Goal: Task Accomplishment & Management: Complete application form

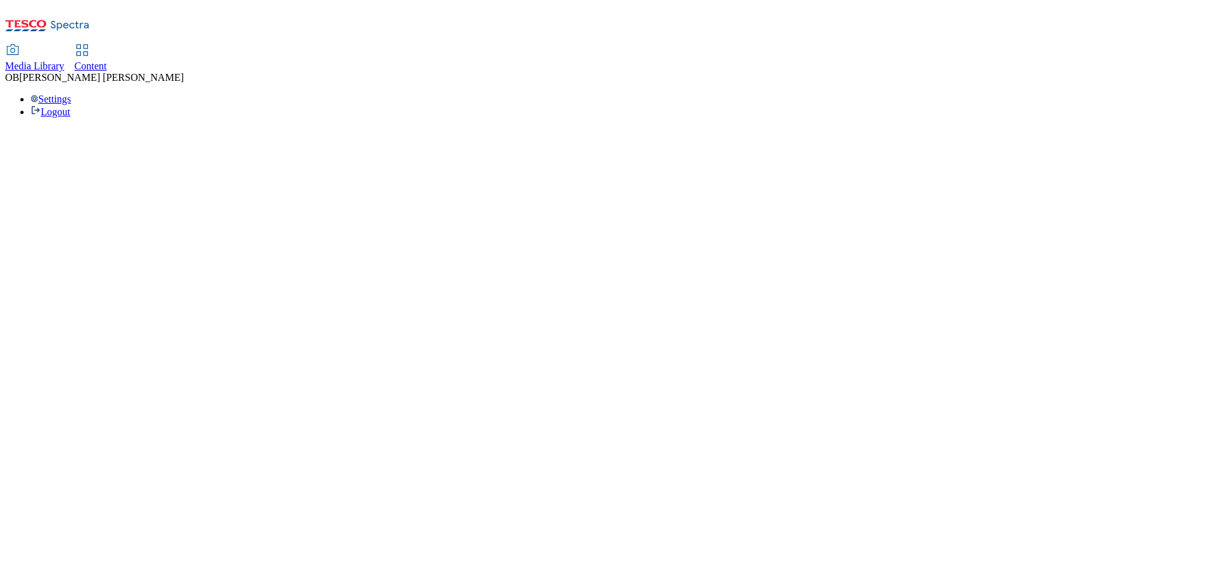
select select "ghs-uk"
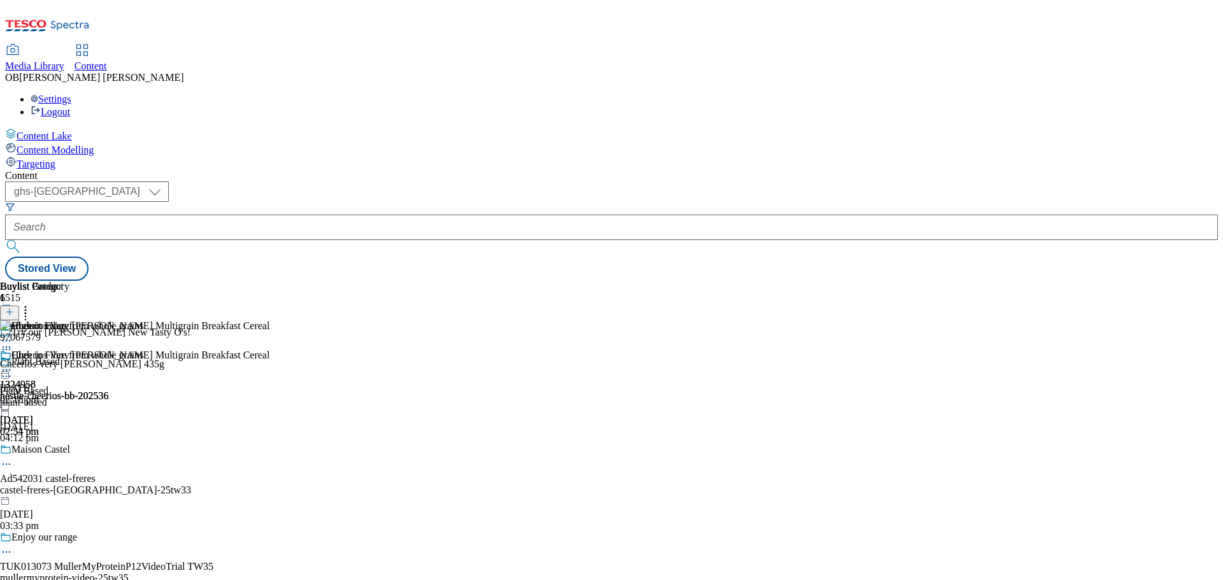
click at [14, 314] on icon at bounding box center [9, 318] width 9 height 9
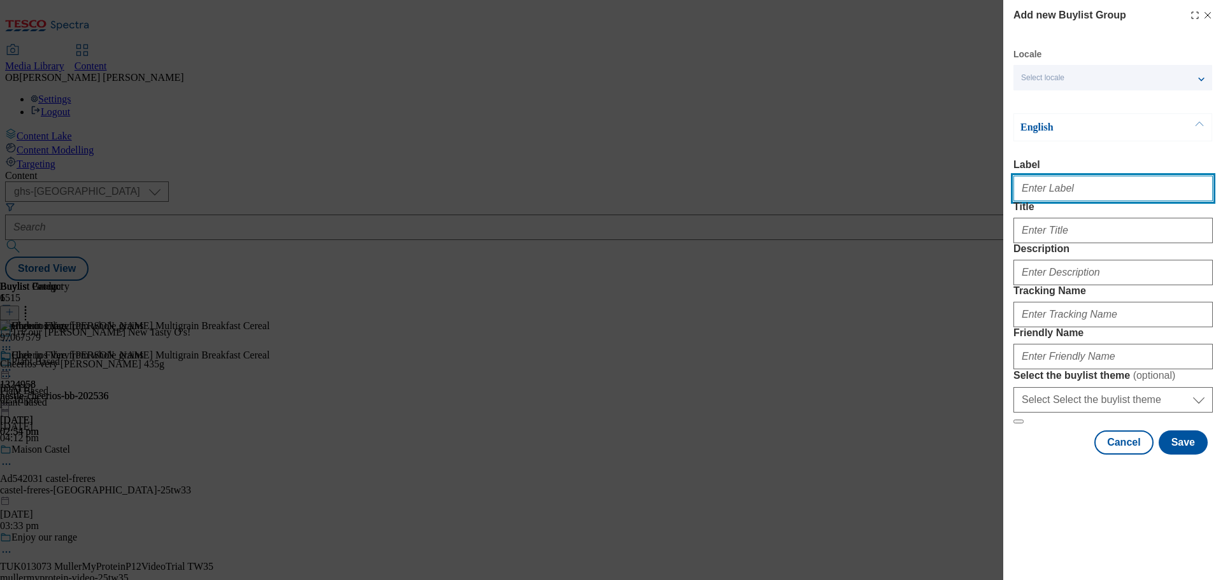
click at [1071, 199] on input "Label" at bounding box center [1113, 188] width 199 height 25
paste input "SF1301267"
type input "SF1301267"
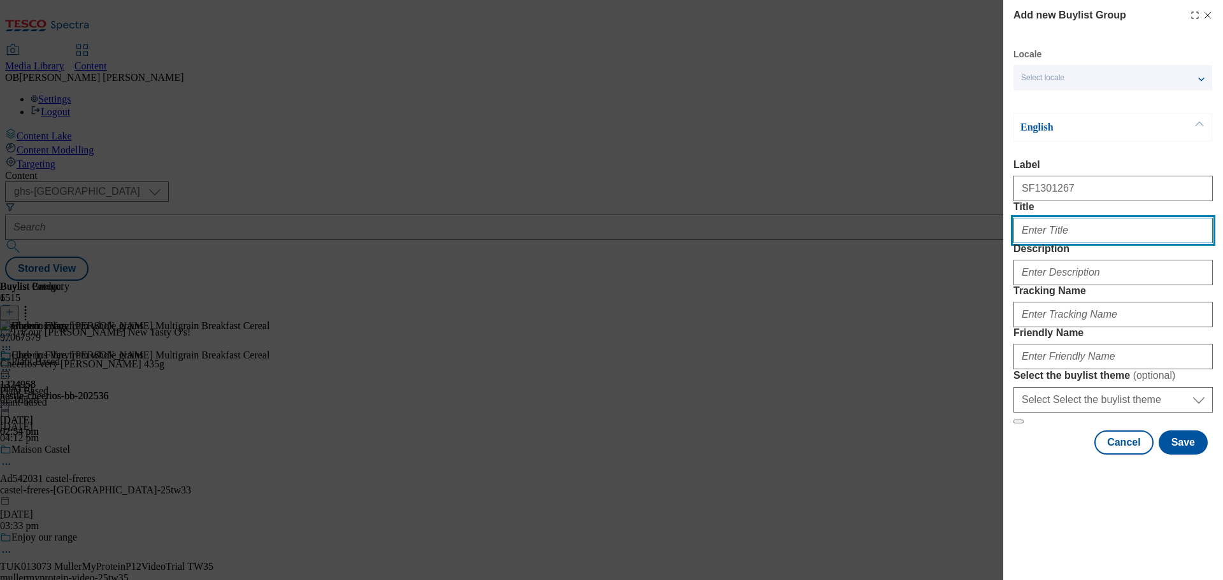
click at [1095, 243] on input "Title" at bounding box center [1113, 230] width 199 height 25
type input "Get party ready"
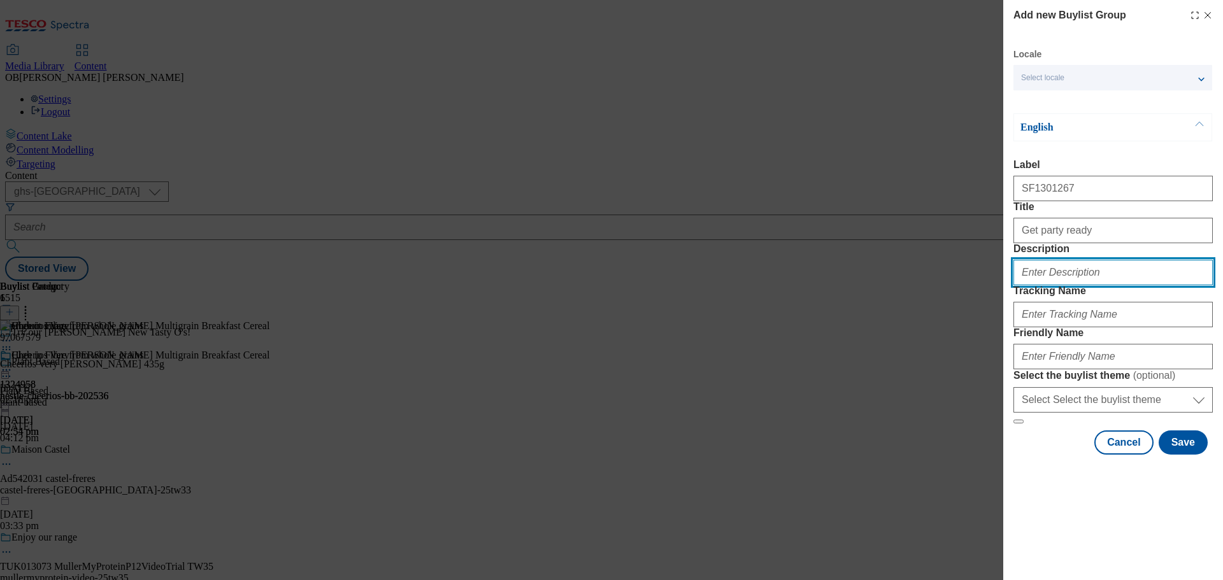
click at [1047, 285] on input "Description" at bounding box center [1113, 272] width 199 height 25
type input "Festive deals on beauty favourites"
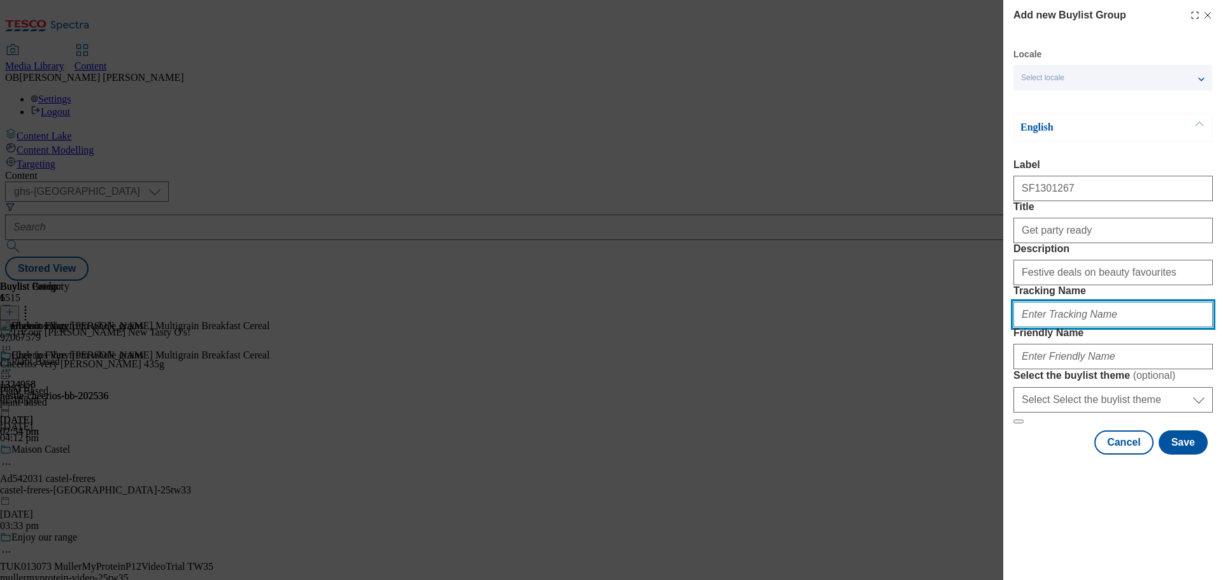
click at [1129, 327] on input "Tracking Name" at bounding box center [1113, 314] width 199 height 25
paste input "SF1301267"
type input "DH_SF1301267"
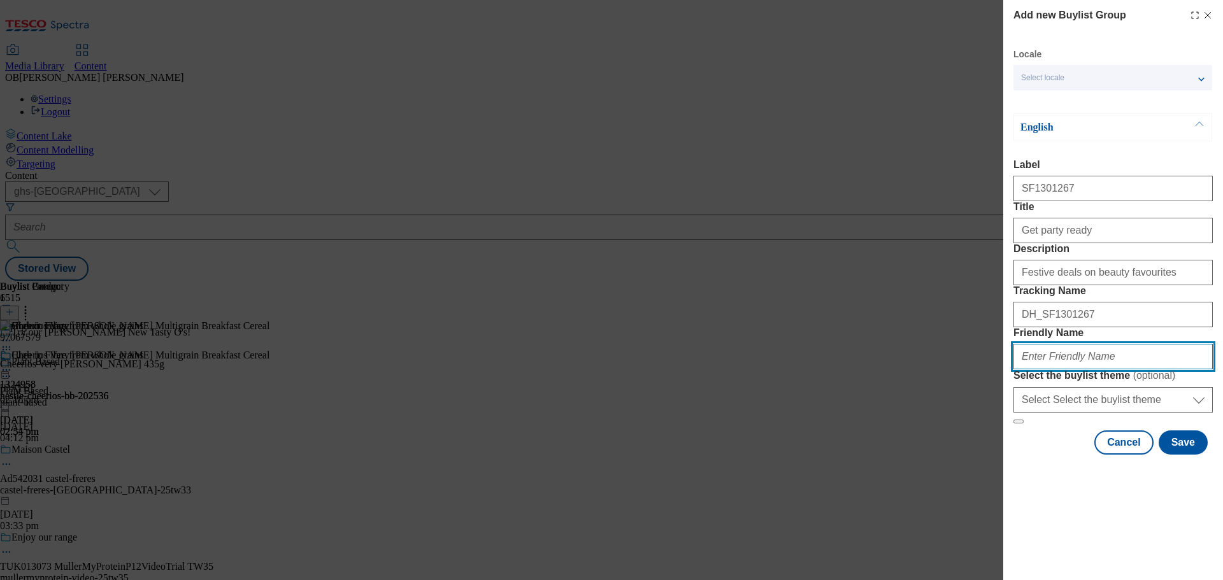
click at [1108, 369] on input "Friendly Name" at bounding box center [1113, 356] width 199 height 25
click at [1092, 369] on input "loreal-" at bounding box center [1113, 356] width 199 height 25
drag, startPoint x: 1140, startPoint y: 450, endPoint x: 964, endPoint y: 454, distance: 176.5
click at [964, 454] on div "Add new Buylist Group Locale Select locale English Welsh English Label SF130126…" at bounding box center [611, 290] width 1223 height 580
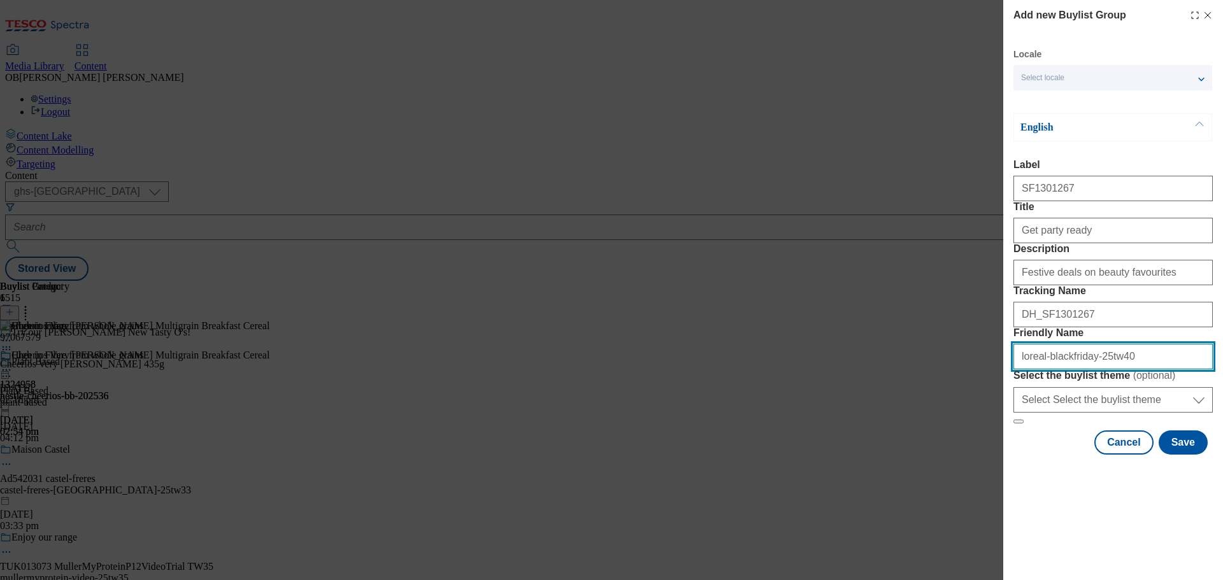
type input "loreal-blackfriday-25tw40"
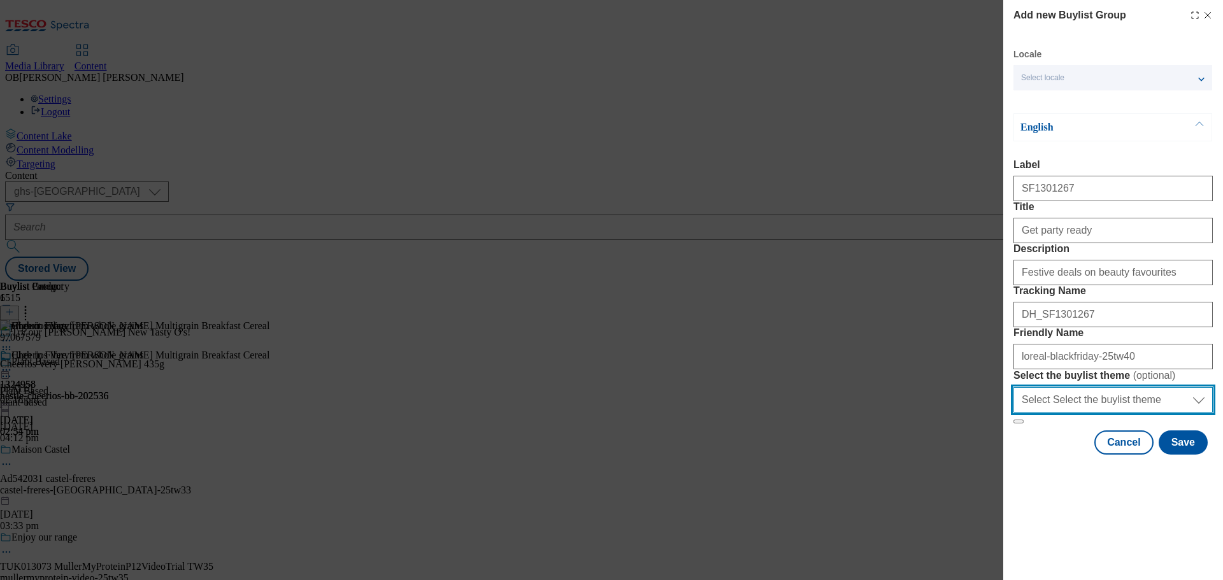
click at [1162, 413] on select "Select Select the buylist theme default fandf" at bounding box center [1113, 399] width 199 height 25
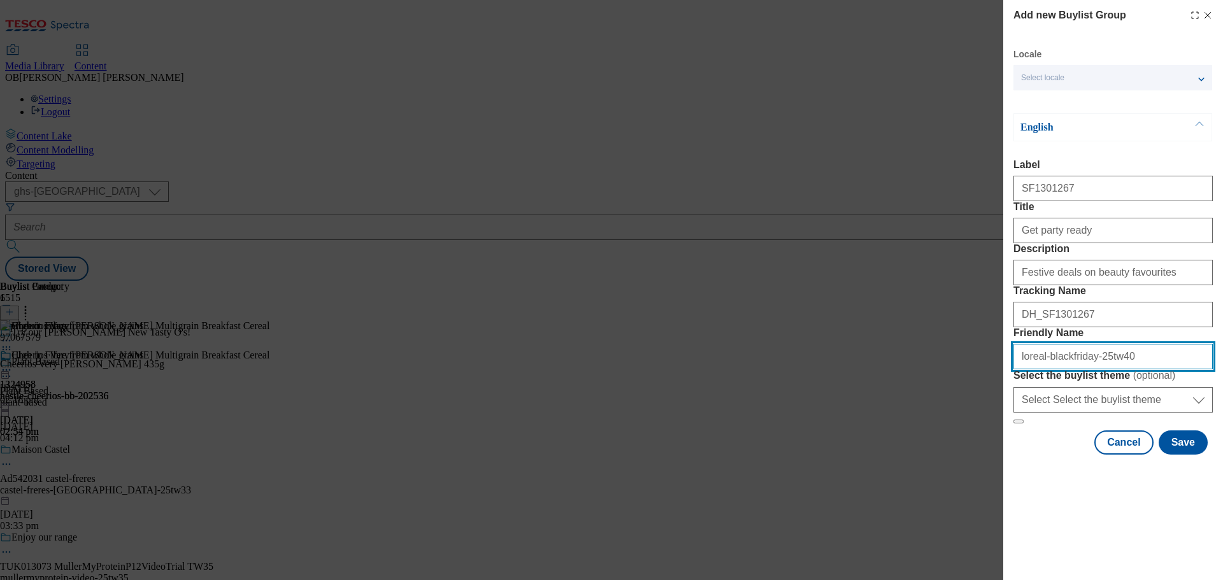
click at [1172, 369] on input "loreal-blackfriday-25tw40" at bounding box center [1113, 356] width 199 height 25
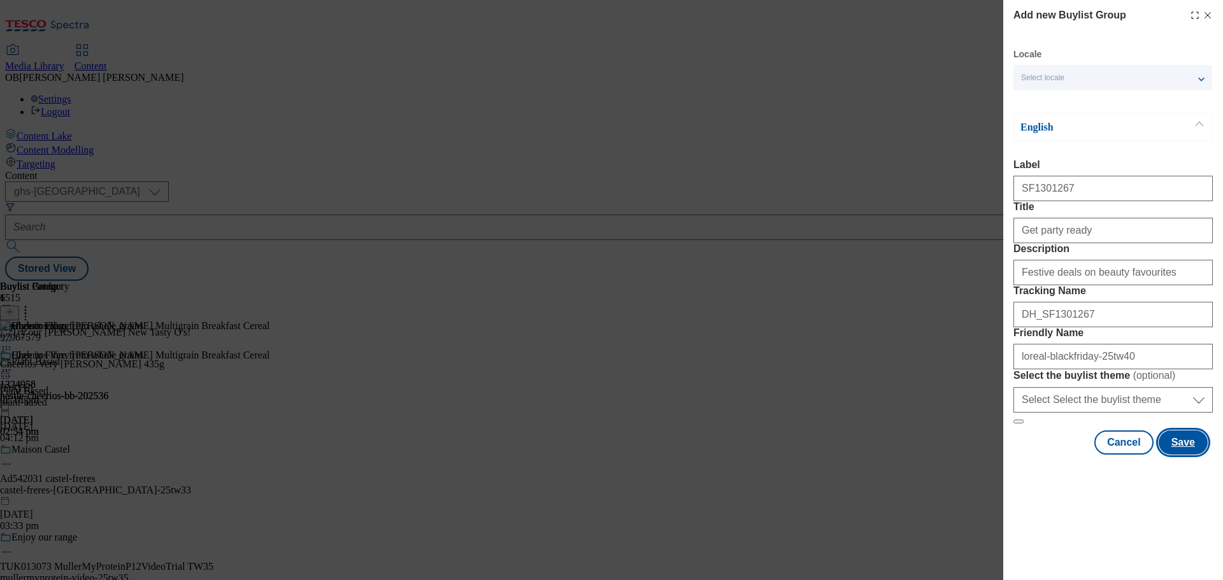
click at [1186, 455] on button "Save" at bounding box center [1183, 443] width 49 height 24
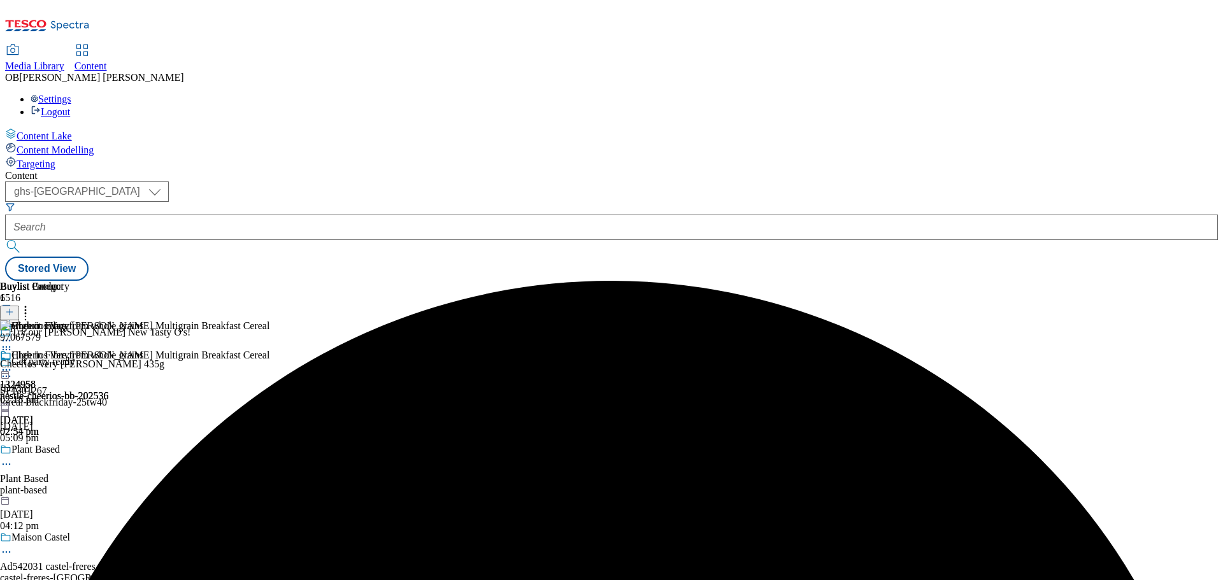
click at [238, 356] on div "Get party ready SF1301267 loreal-blackfriday-25tw40 13 Oct 2025 05:09 pm" at bounding box center [119, 400] width 238 height 88
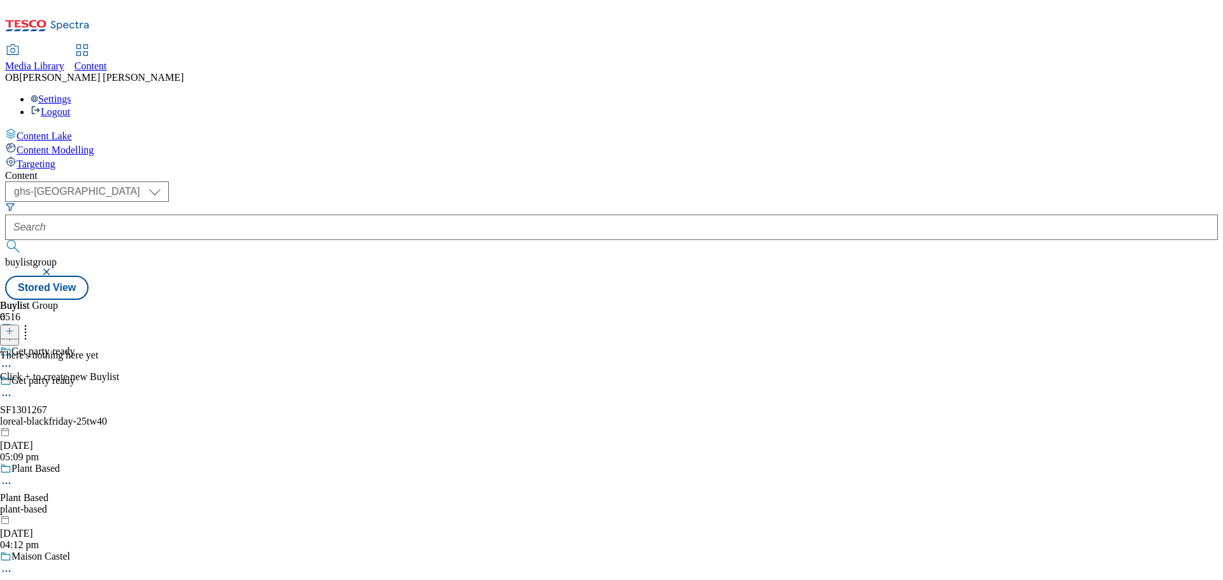
click at [14, 327] on icon at bounding box center [9, 331] width 9 height 9
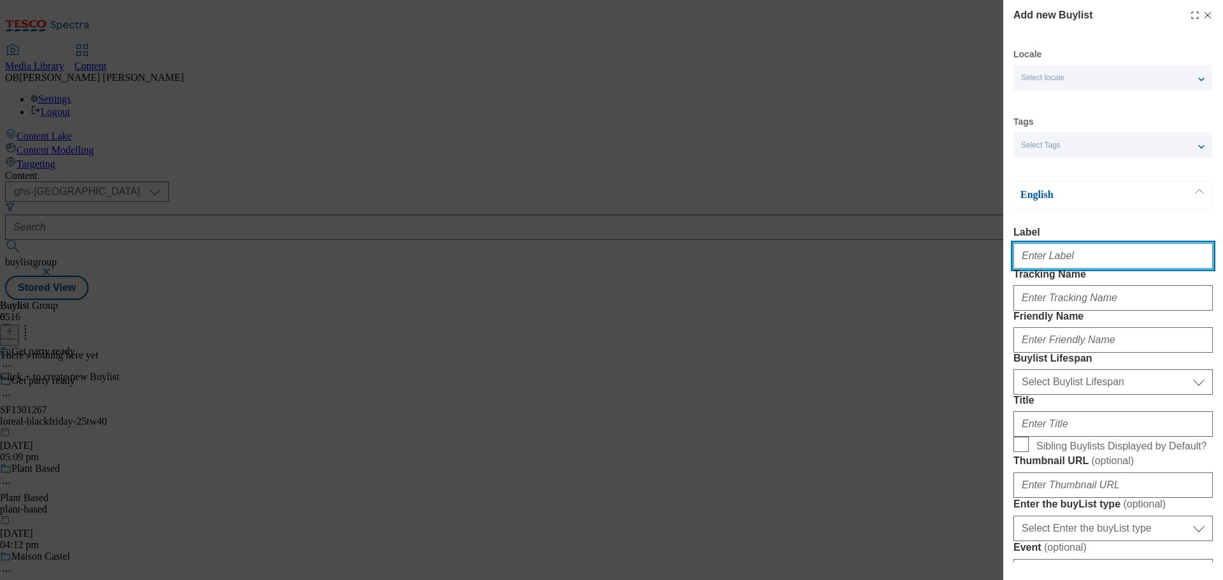
click at [1073, 269] on input "Label" at bounding box center [1113, 255] width 199 height 25
type input "D"
type input "SF1301267"
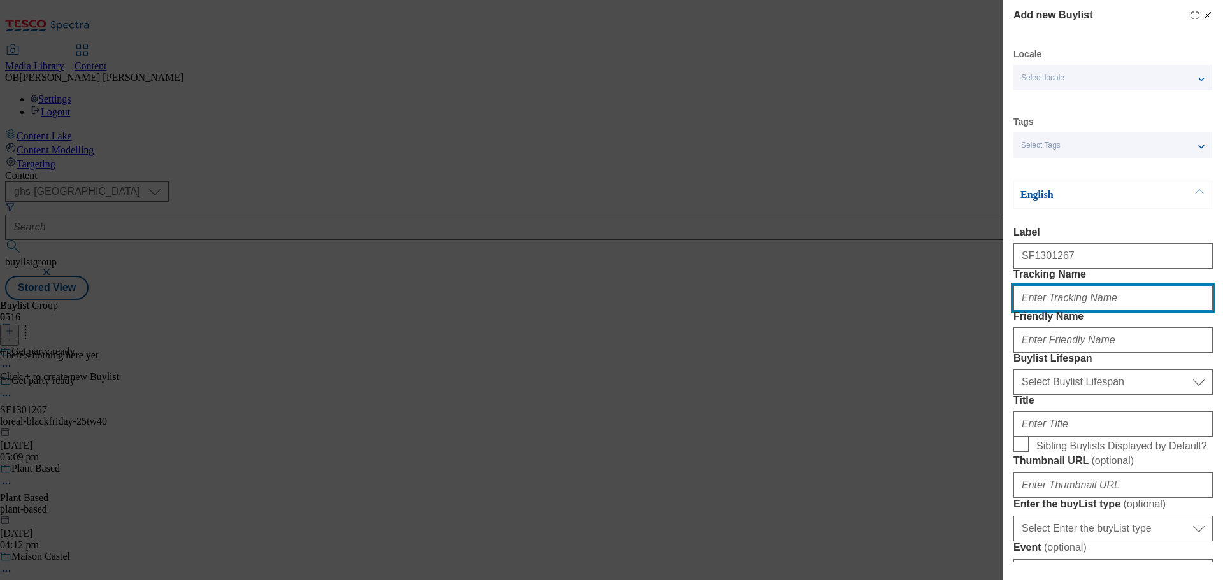
click at [1085, 311] on input "Tracking Name" at bounding box center [1113, 297] width 199 height 25
type input "DH_SF1301267"
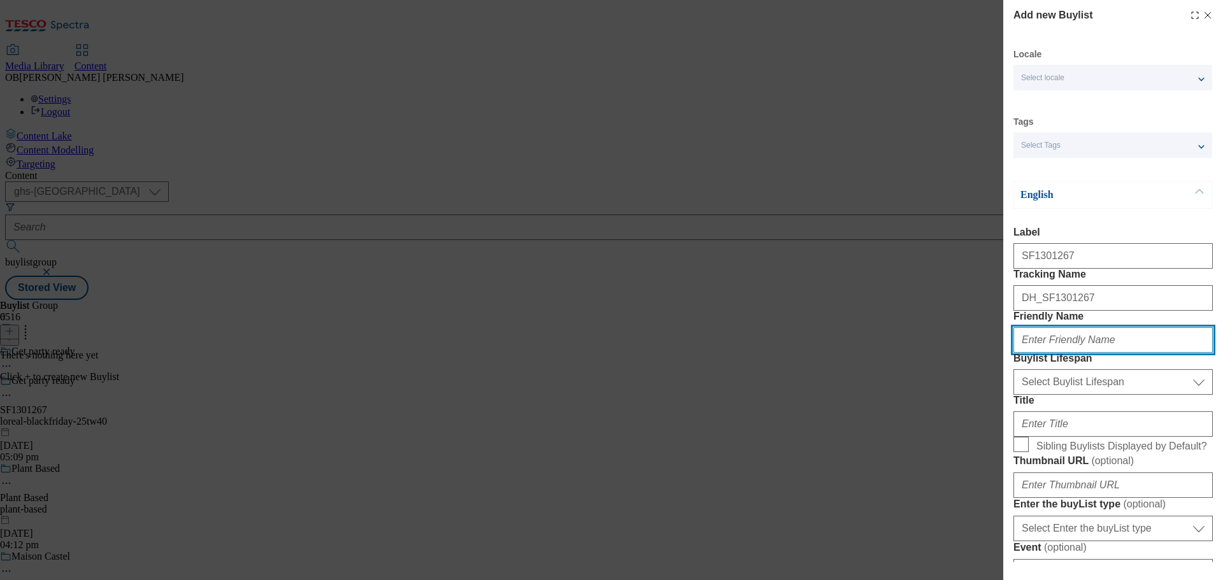
click at [1078, 353] on input "Friendly Name" at bounding box center [1113, 339] width 199 height 25
paste input "loreal-blackfriday-25tw40"
type input "loreal-blackfriday-25tw40"
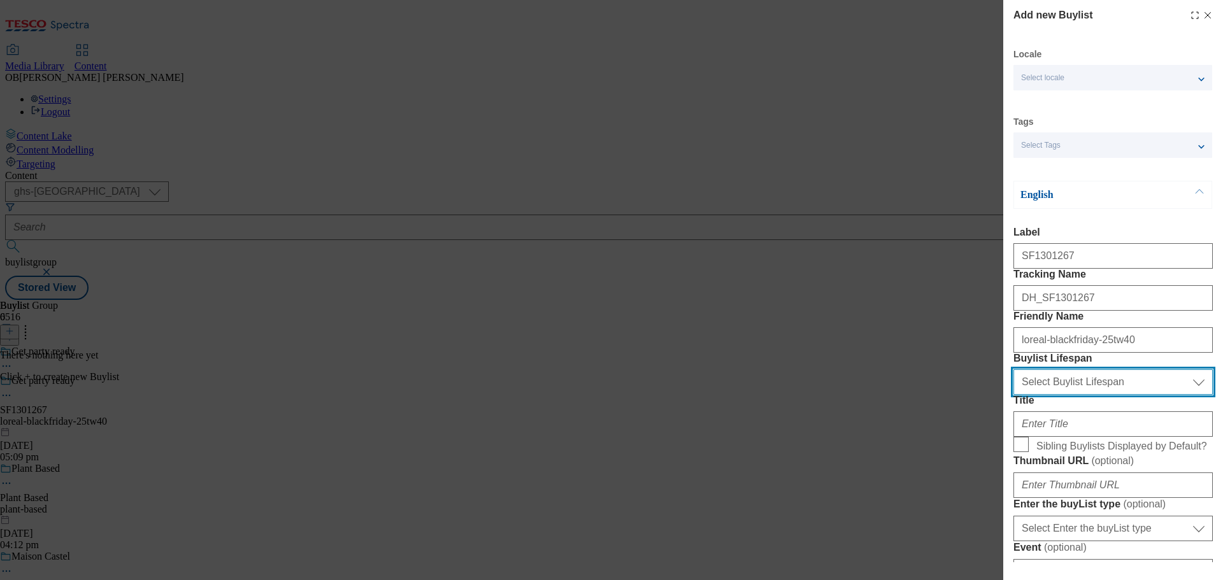
click at [1064, 395] on select "Select Buylist Lifespan evergreen seasonal tactical" at bounding box center [1113, 381] width 199 height 25
select select "evergreen"
click at [1014, 395] on select "Select Buylist Lifespan evergreen seasonal tactical" at bounding box center [1113, 381] width 199 height 25
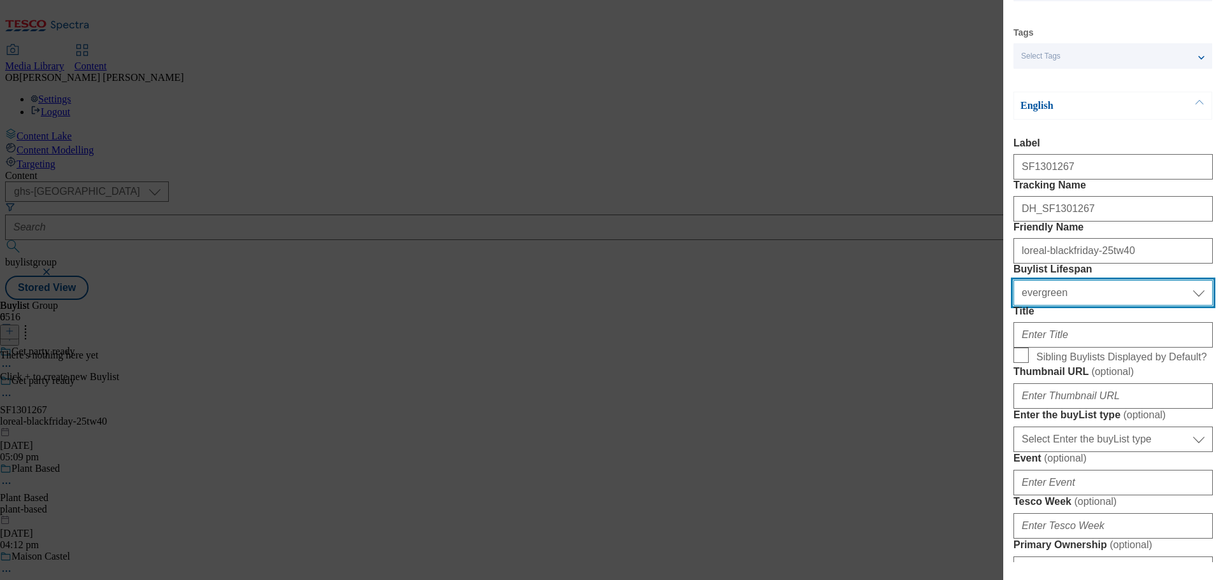
scroll to position [89, 0]
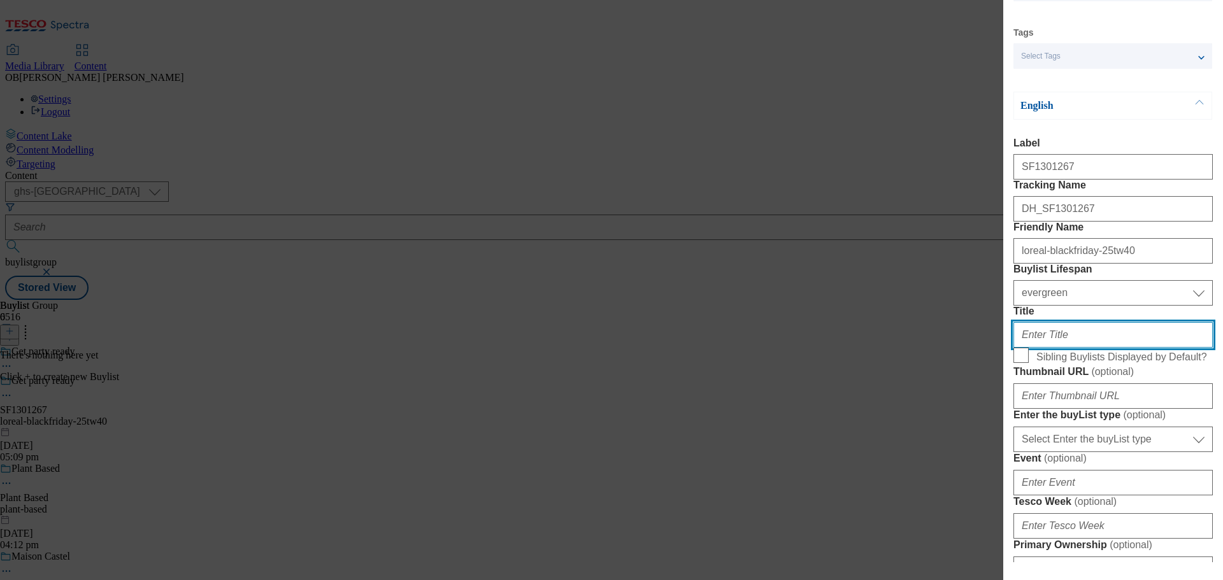
click at [1049, 348] on input "Title" at bounding box center [1113, 334] width 199 height 25
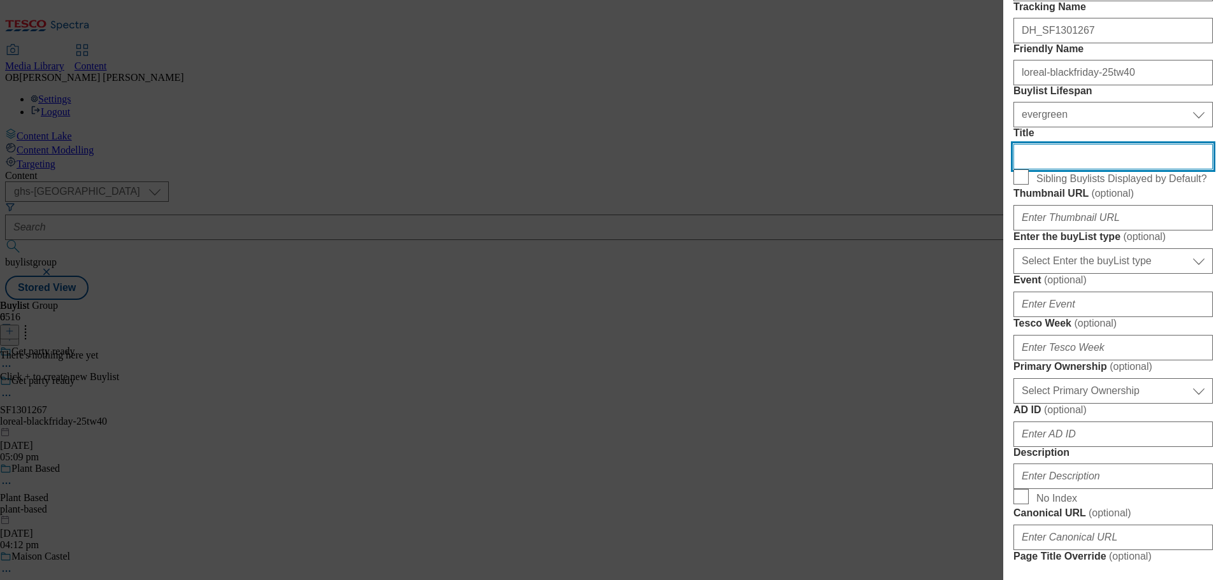
scroll to position [211, 0]
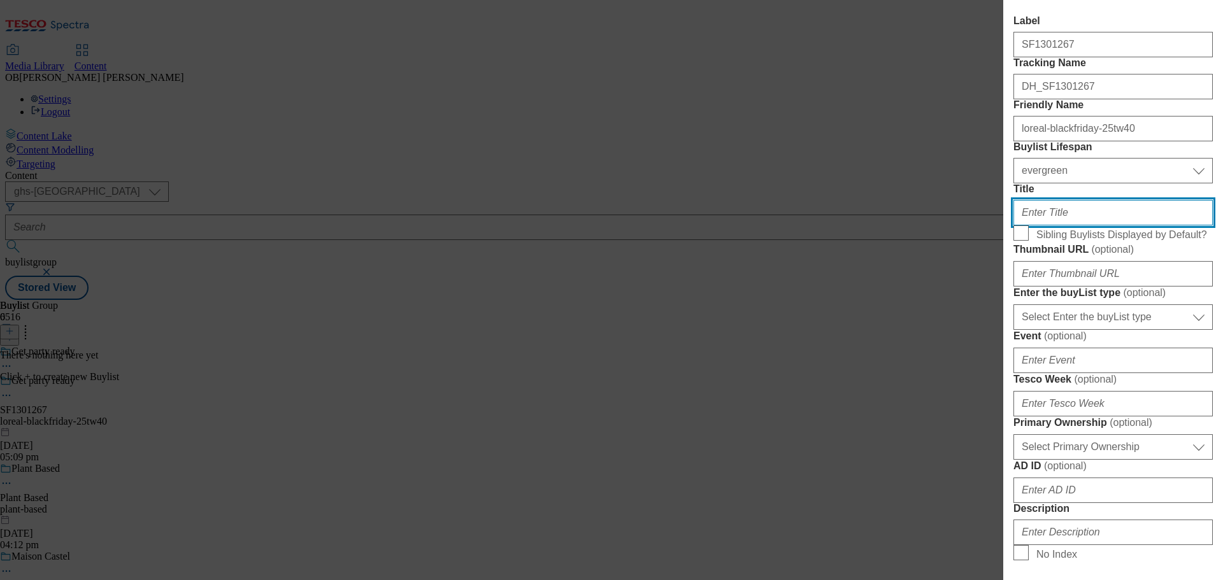
click at [1042, 226] on input "Title" at bounding box center [1113, 212] width 199 height 25
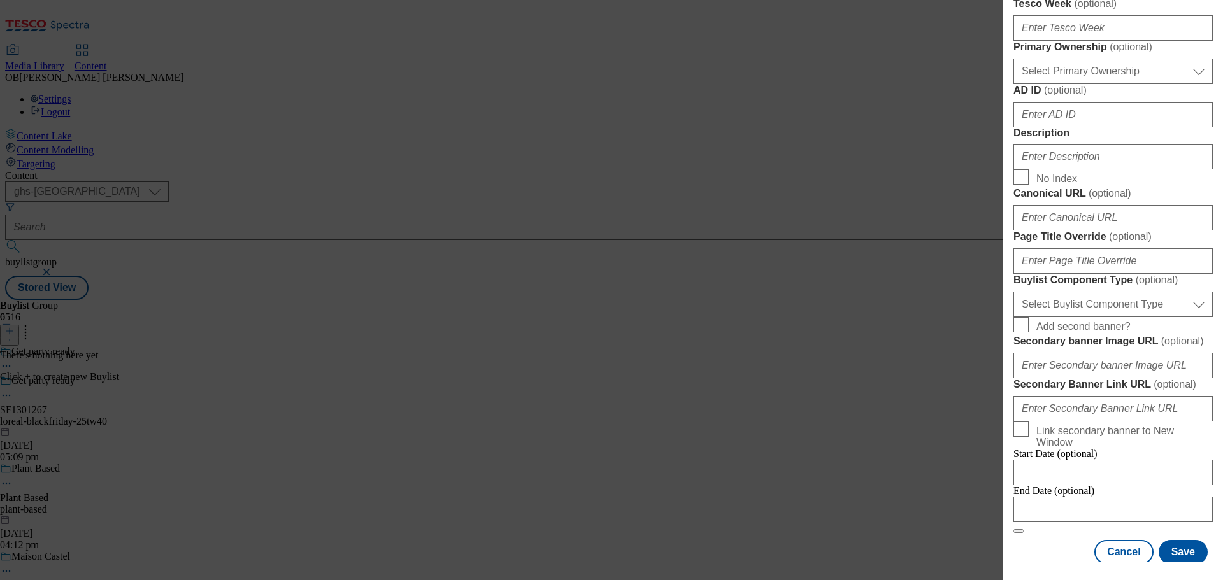
scroll to position [591, 0]
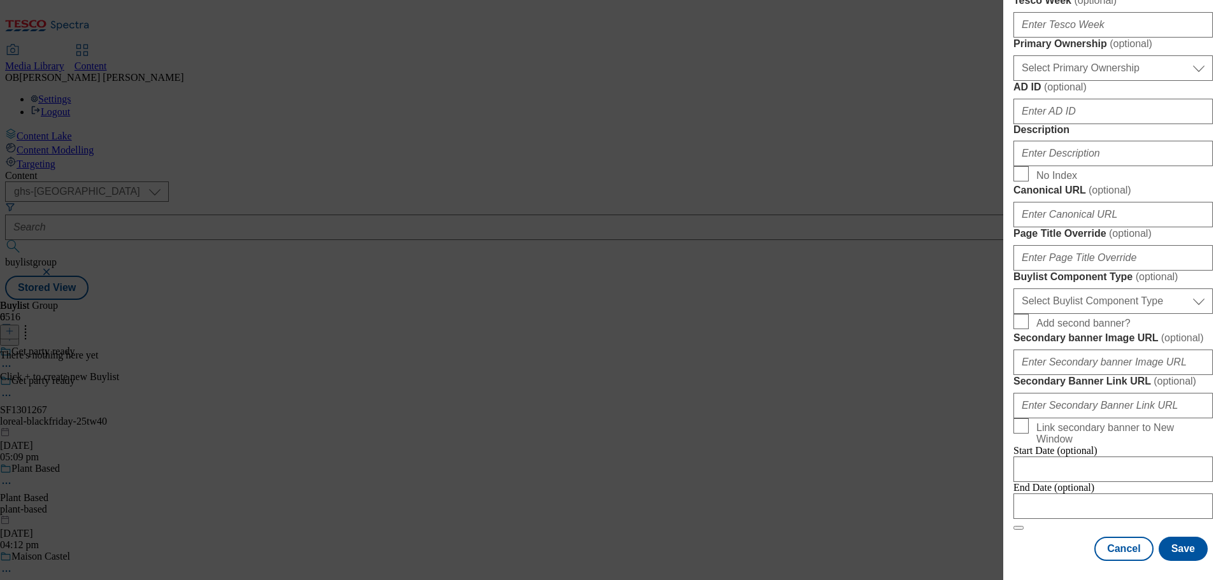
type input "Festive deals on beauty favourites"
click at [1070, 166] on input "Description" at bounding box center [1113, 153] width 199 height 25
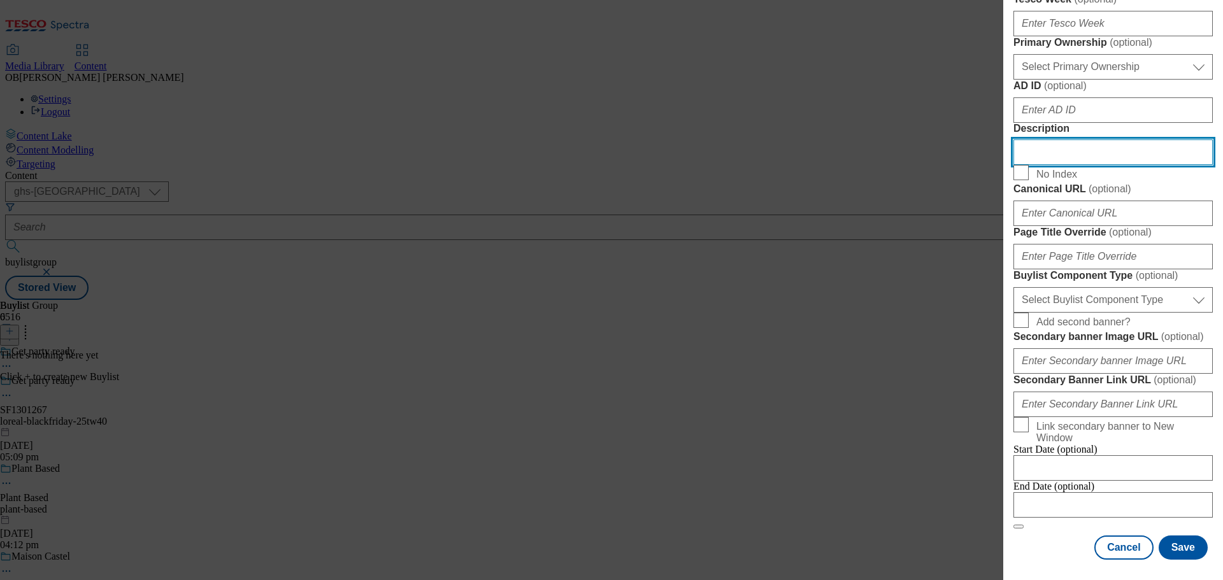
scroll to position [1055, 0]
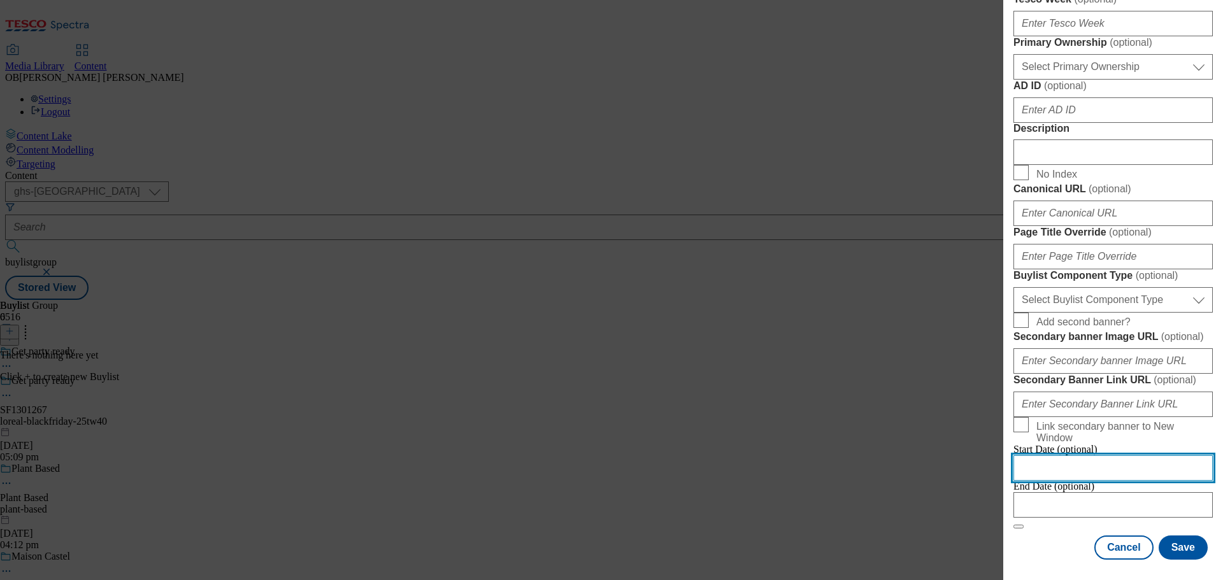
click at [1152, 455] on input "Modal" at bounding box center [1113, 467] width 199 height 25
select select "2025"
select select "October"
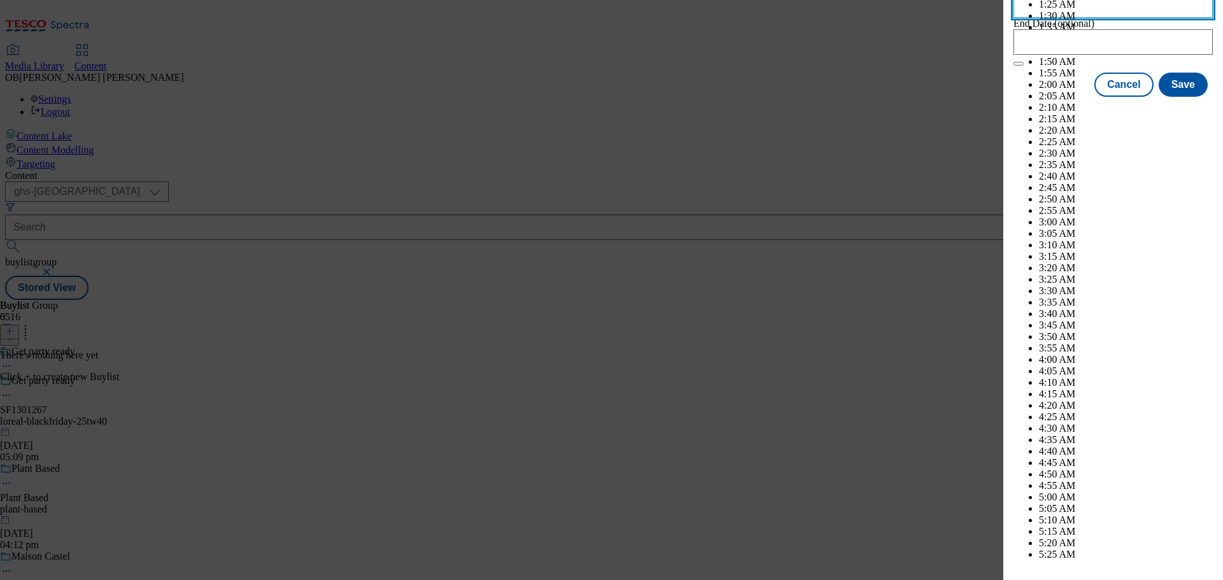
scroll to position [4847, 0]
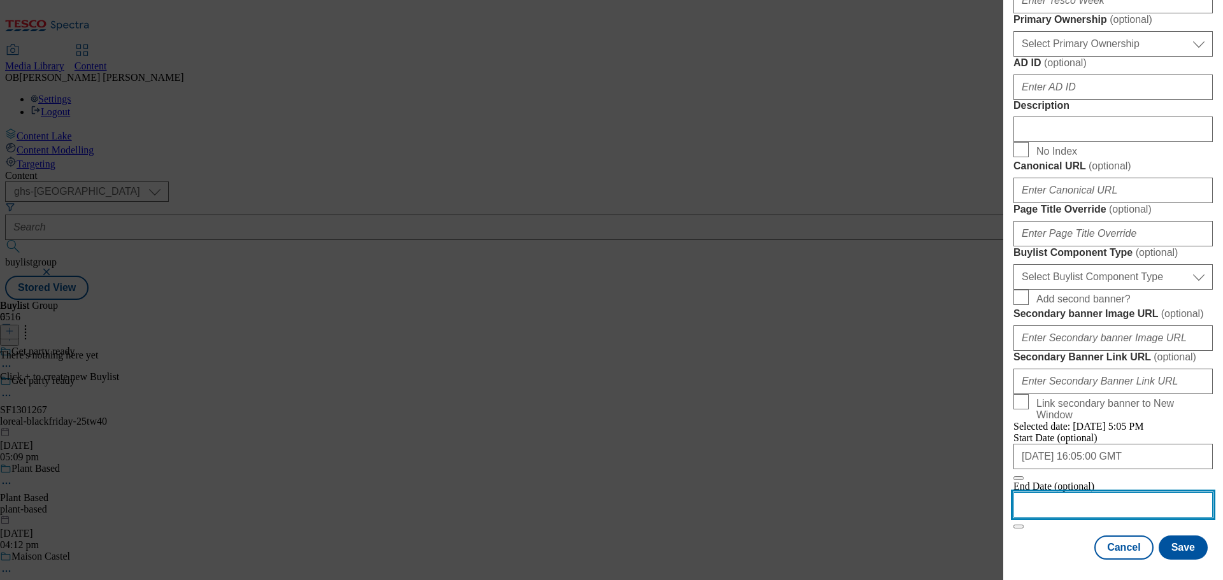
click at [1149, 498] on input "Modal" at bounding box center [1113, 504] width 199 height 25
select select "2025"
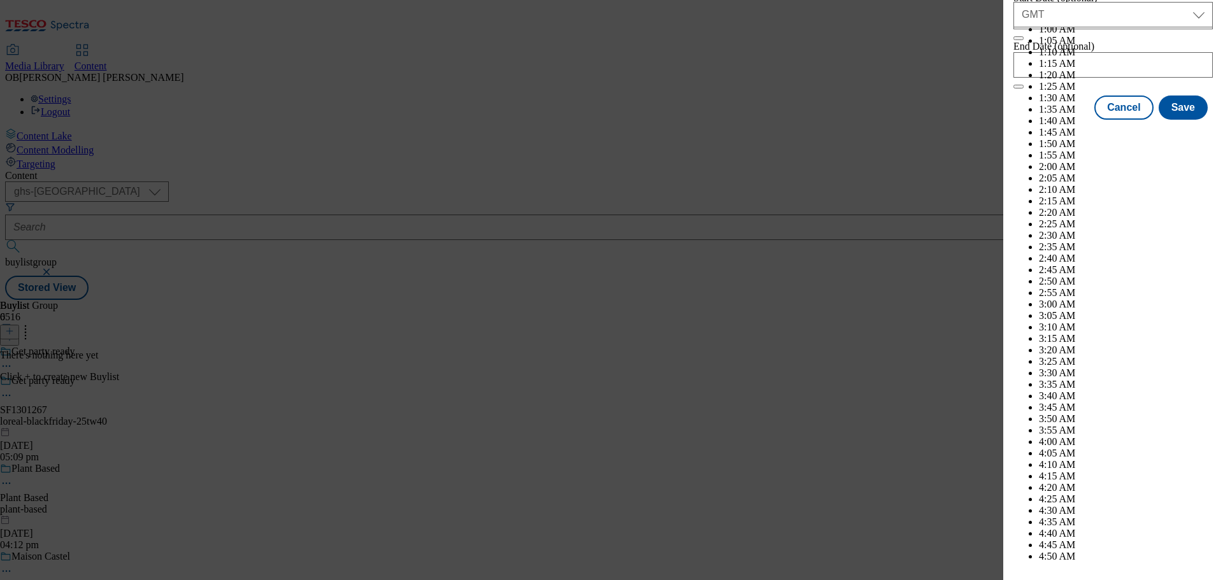
select select "December"
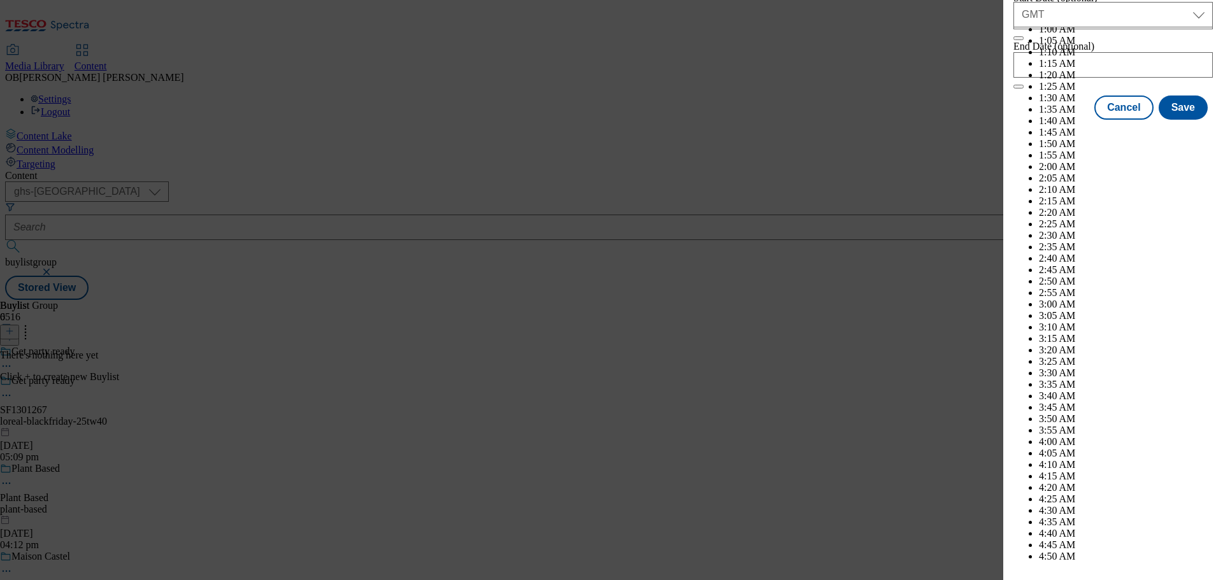
select select "2026"
select select "January"
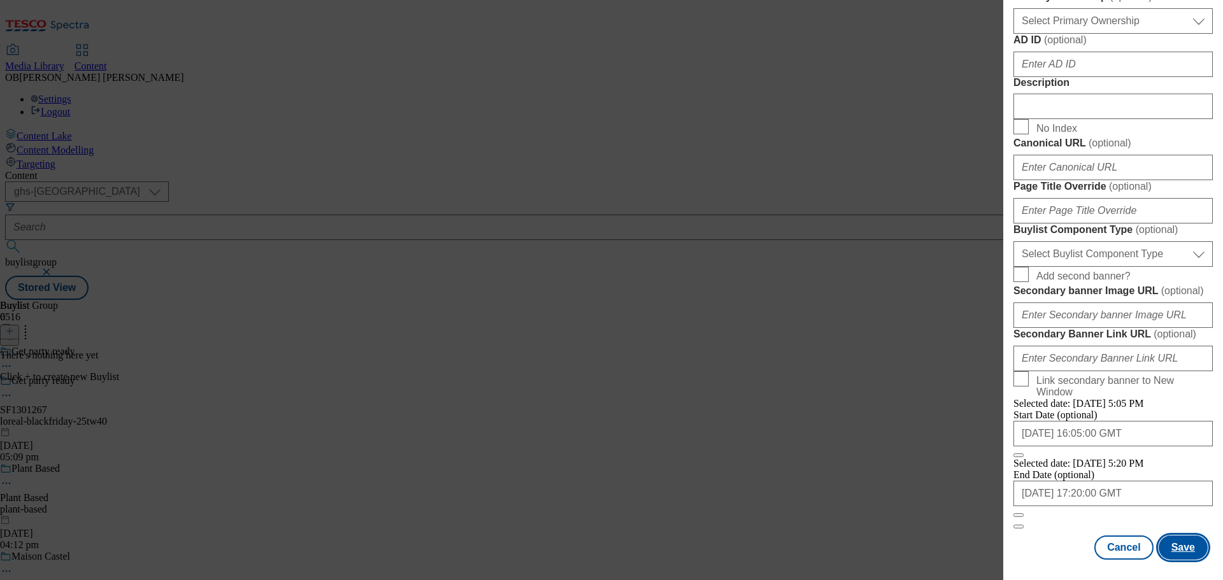
click at [1182, 543] on button "Save" at bounding box center [1183, 548] width 49 height 24
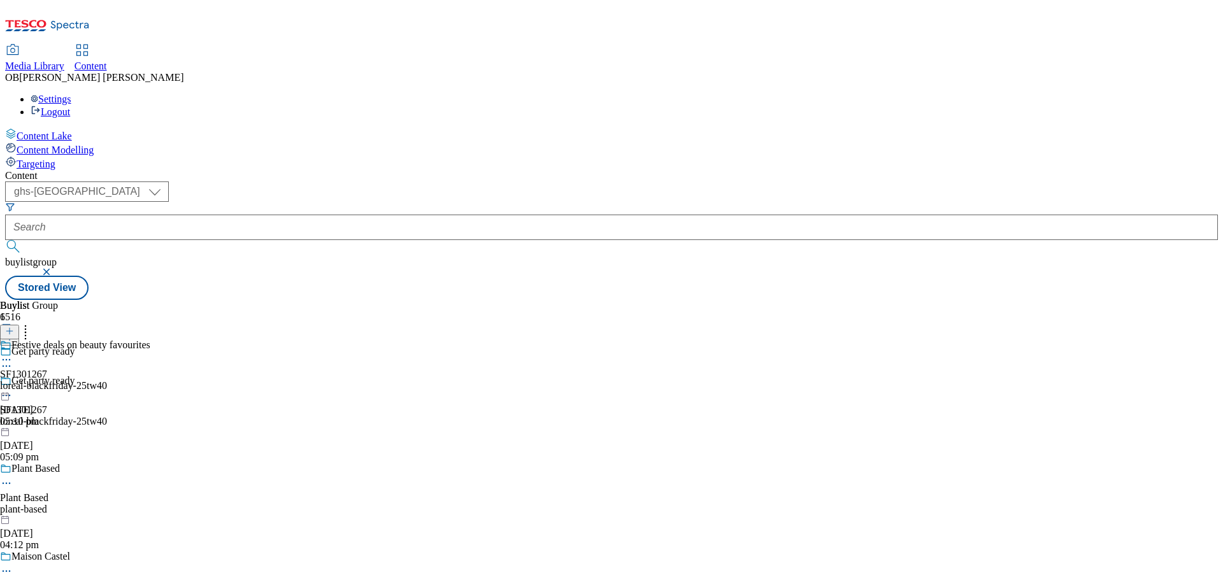
click at [150, 340] on div "Festive deals on beauty favourites SF1301267 loreal-blackfriday-25tw40 13 Oct 2…" at bounding box center [75, 384] width 150 height 88
click at [10, 328] on line at bounding box center [10, 331] width 0 height 6
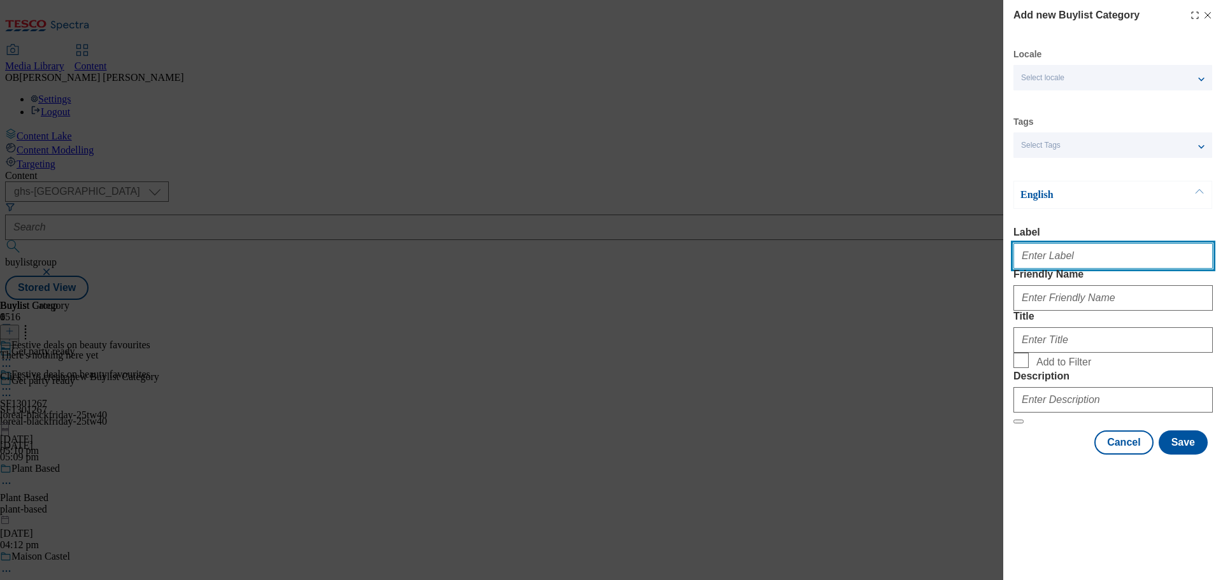
click at [1068, 265] on input "Label" at bounding box center [1113, 255] width 199 height 25
type input "SF1301267"
click at [1095, 308] on div "Modal" at bounding box center [1113, 295] width 199 height 31
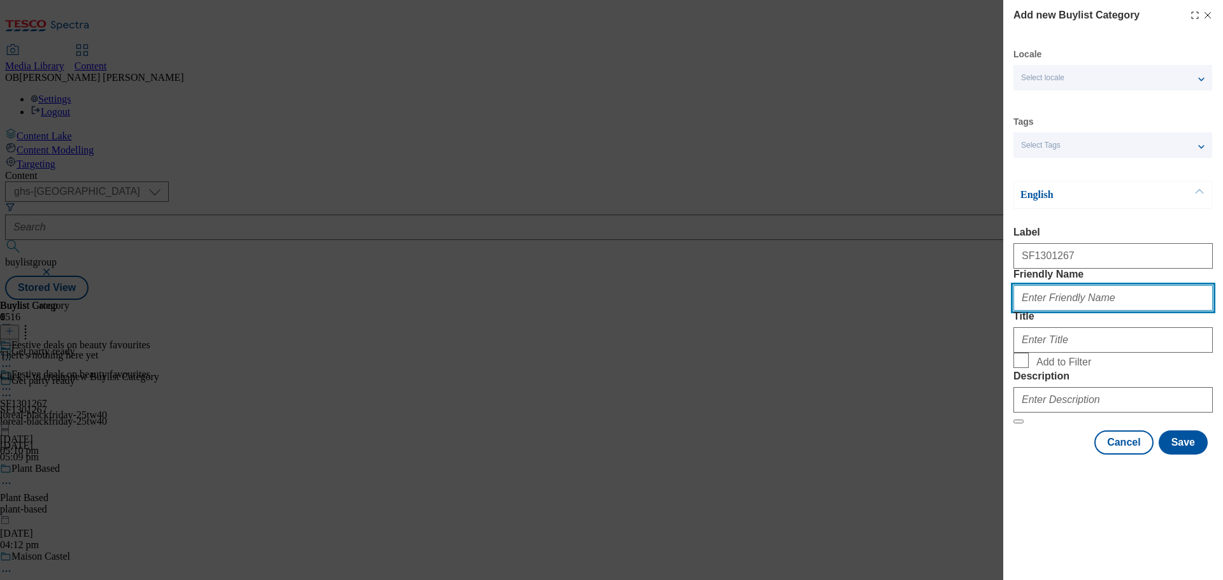
click at [1094, 311] on input "Friendly Name" at bounding box center [1113, 297] width 199 height 25
type input "loreal-blackfriday-25tw40"
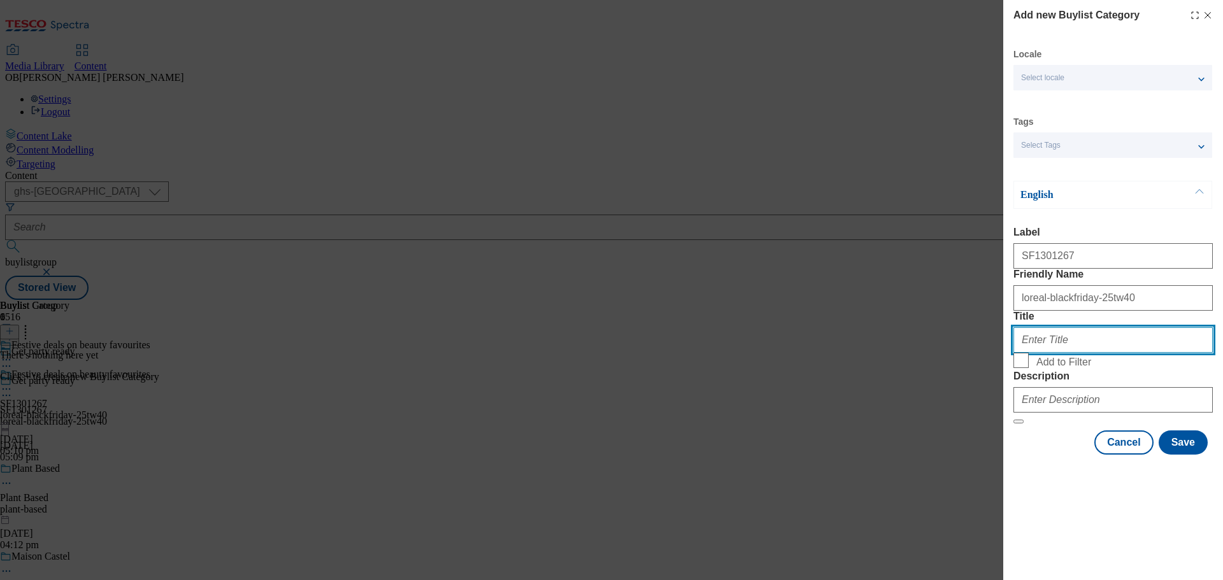
click at [1039, 353] on input "Title" at bounding box center [1113, 339] width 199 height 25
type input "Get party ready"
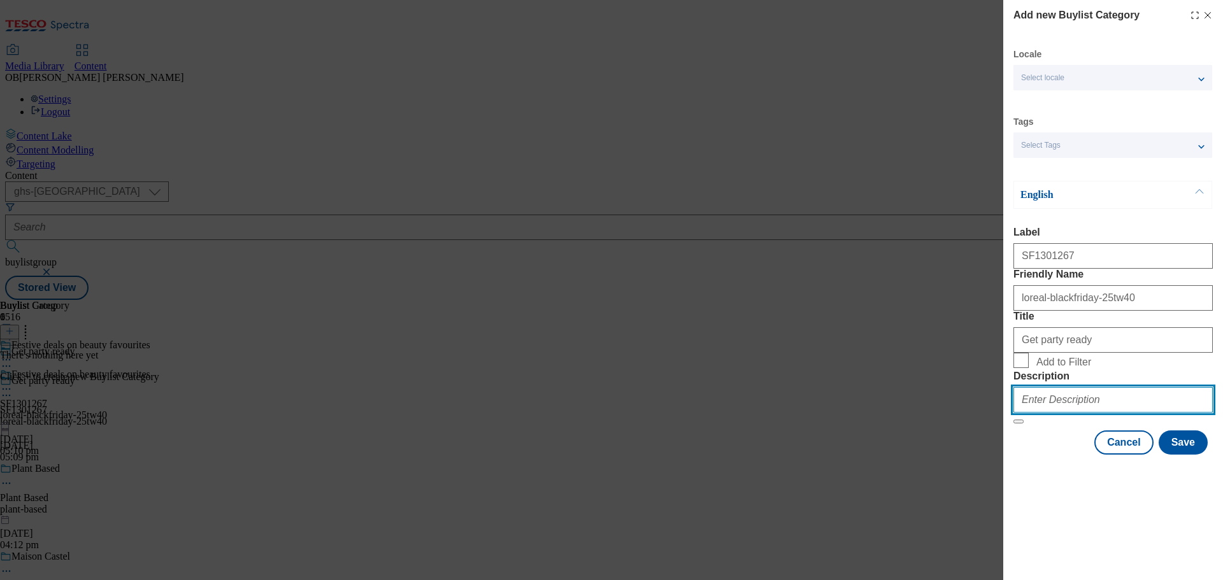
click at [1068, 413] on input "Description" at bounding box center [1113, 399] width 199 height 25
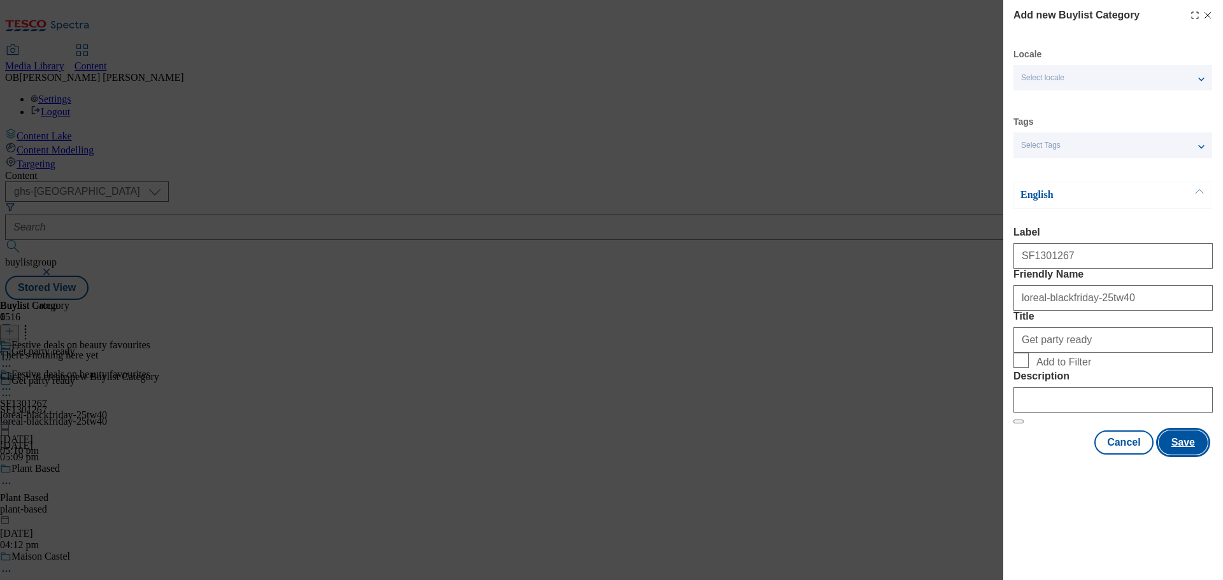
click at [1190, 455] on button "Save" at bounding box center [1183, 443] width 49 height 24
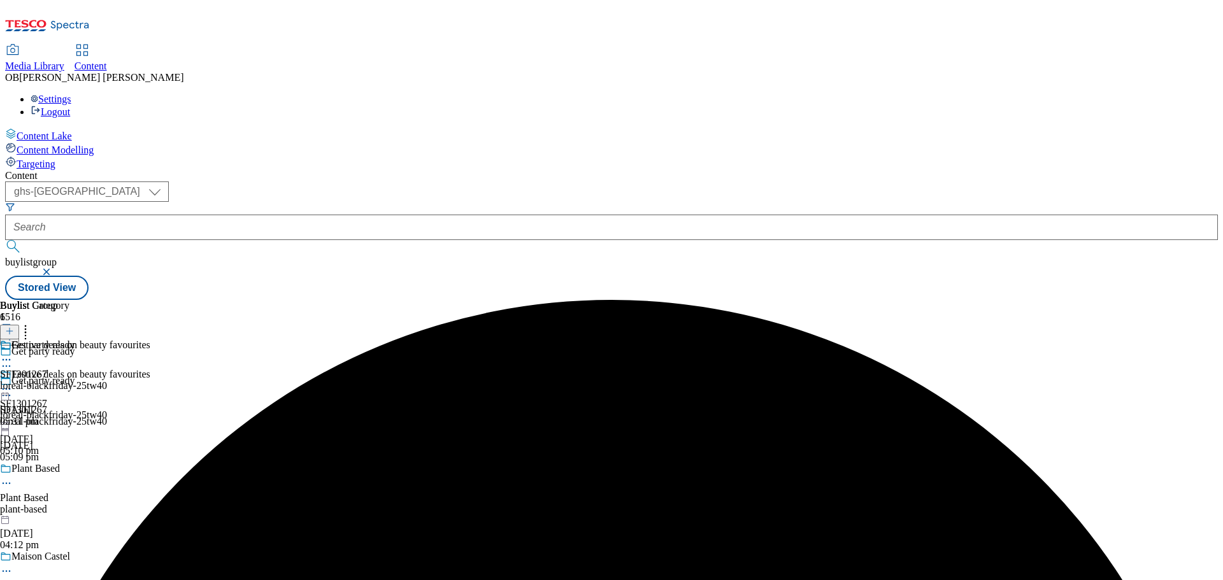
click at [107, 340] on div "Get party ready SF1301267 loreal-blackfriday-25tw40 13 Oct 2025 05:11 pm" at bounding box center [53, 384] width 107 height 88
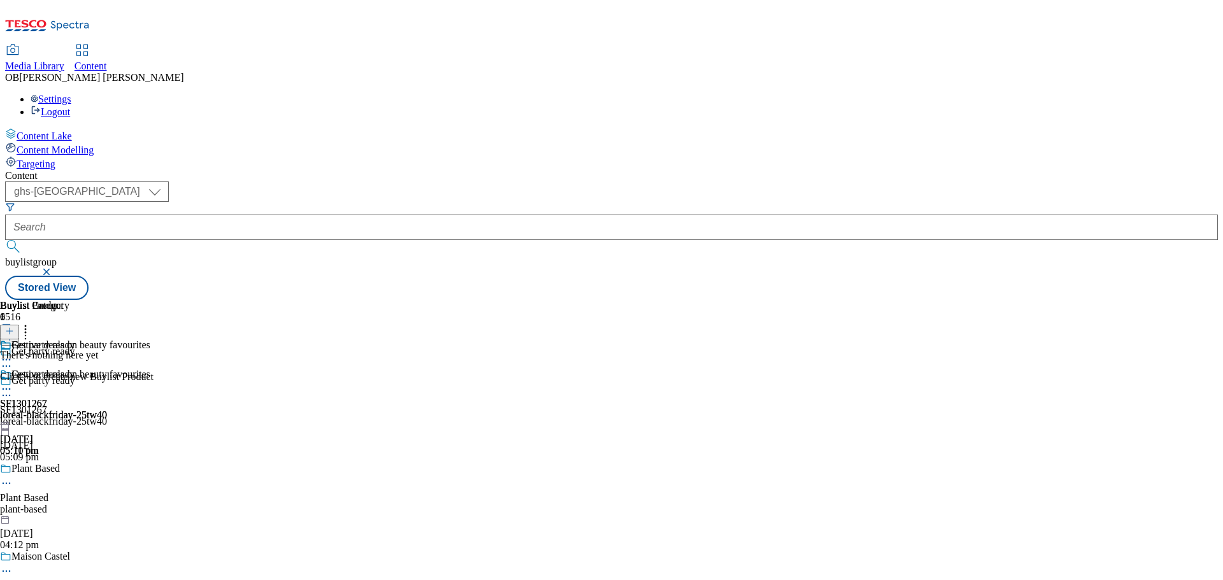
click at [10, 328] on line at bounding box center [10, 331] width 0 height 6
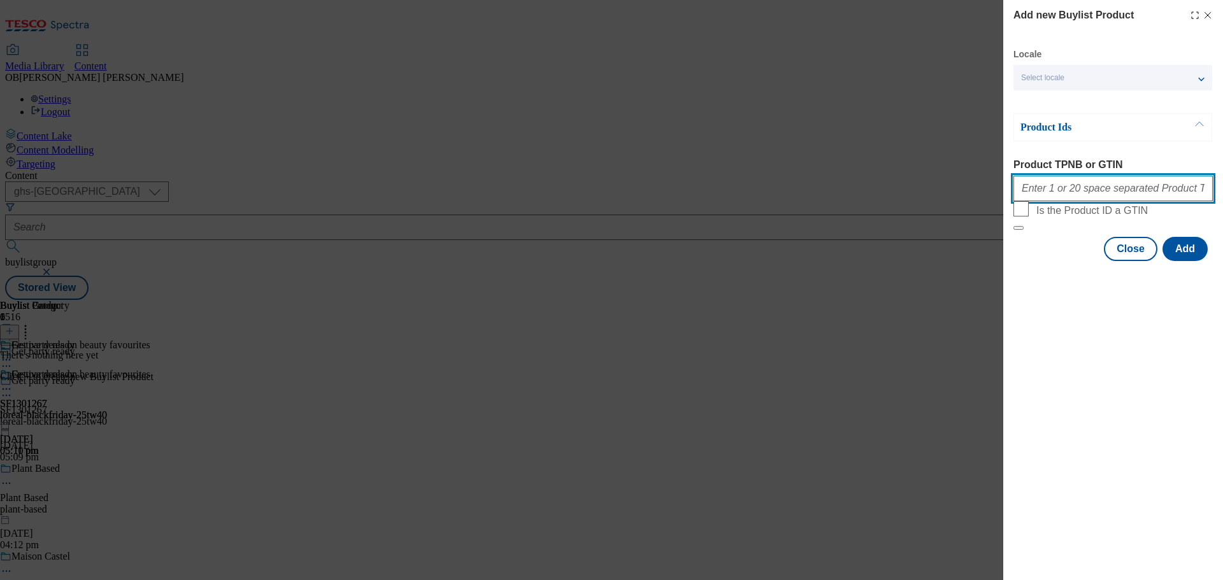
click at [1062, 201] on input "Product TPNB or GTIN" at bounding box center [1113, 188] width 199 height 25
paste input "92599867 90715112 89452947 86667047 90927731 88886746 96778972 92756532 9260913…"
type input "92599867 90715112 89452947 86667047 90927731 88886746 96778972 92756532 9260913…"
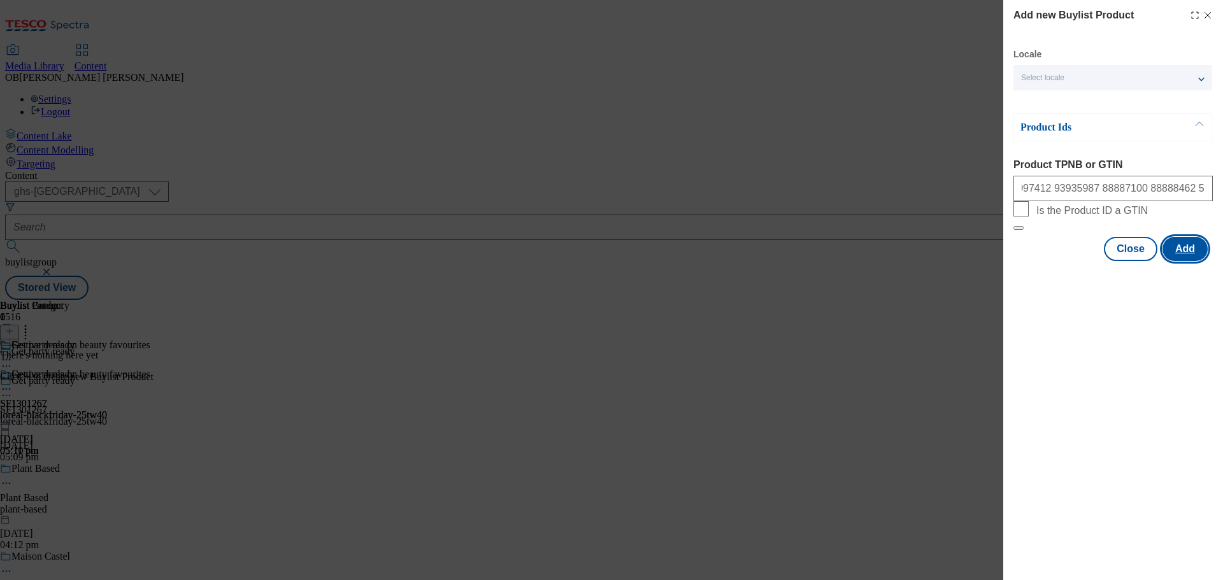
click at [1193, 261] on button "Add" at bounding box center [1185, 249] width 45 height 24
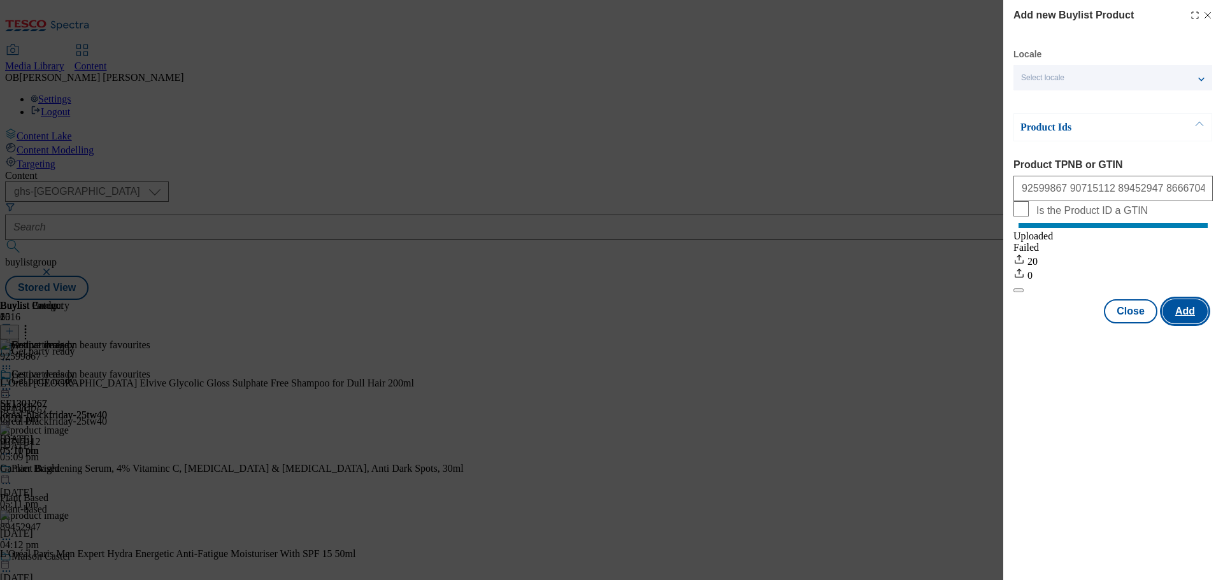
click at [1193, 324] on button "Add" at bounding box center [1185, 311] width 45 height 24
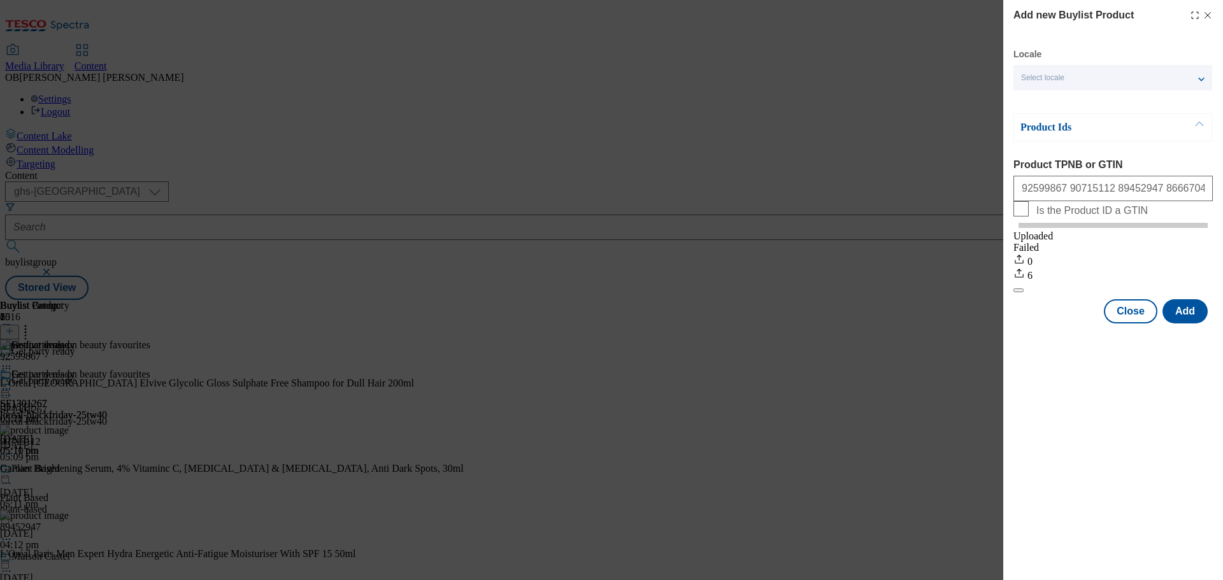
click at [1207, 15] on icon "Modal" at bounding box center [1208, 15] width 10 height 10
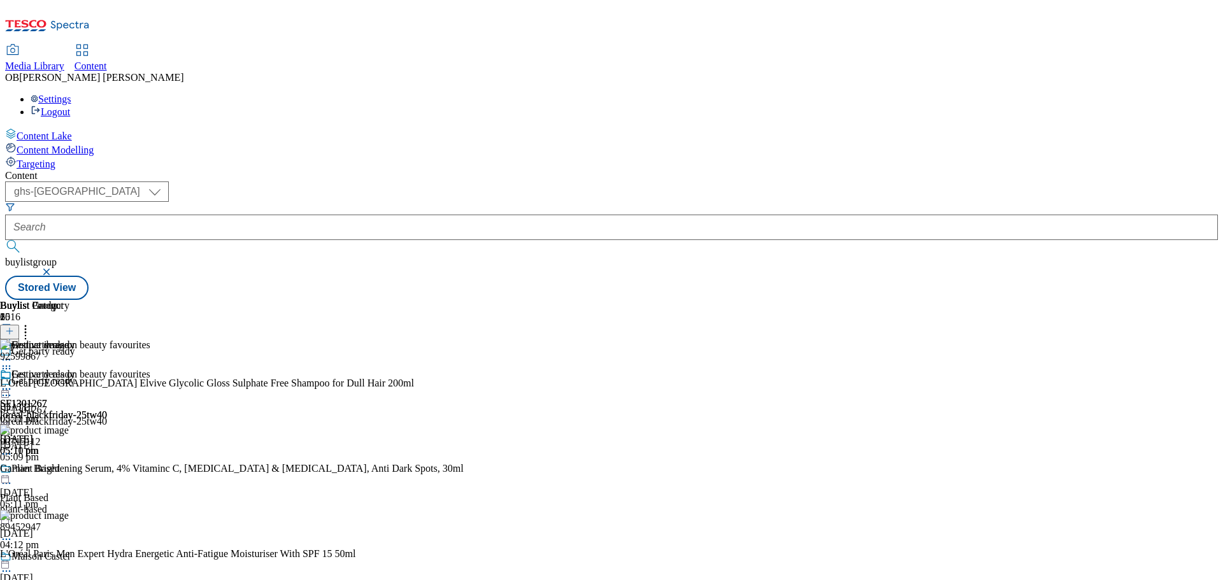
scroll to position [1, 0]
click at [14, 327] on icon at bounding box center [9, 331] width 9 height 9
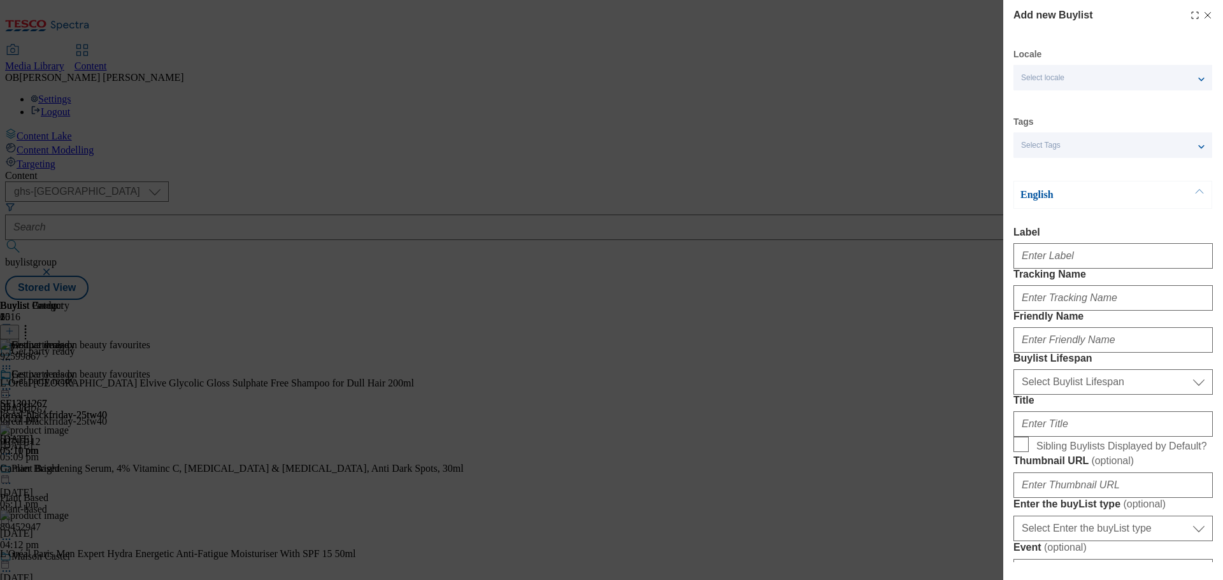
click at [1203, 15] on icon "Modal" at bounding box center [1208, 15] width 10 height 10
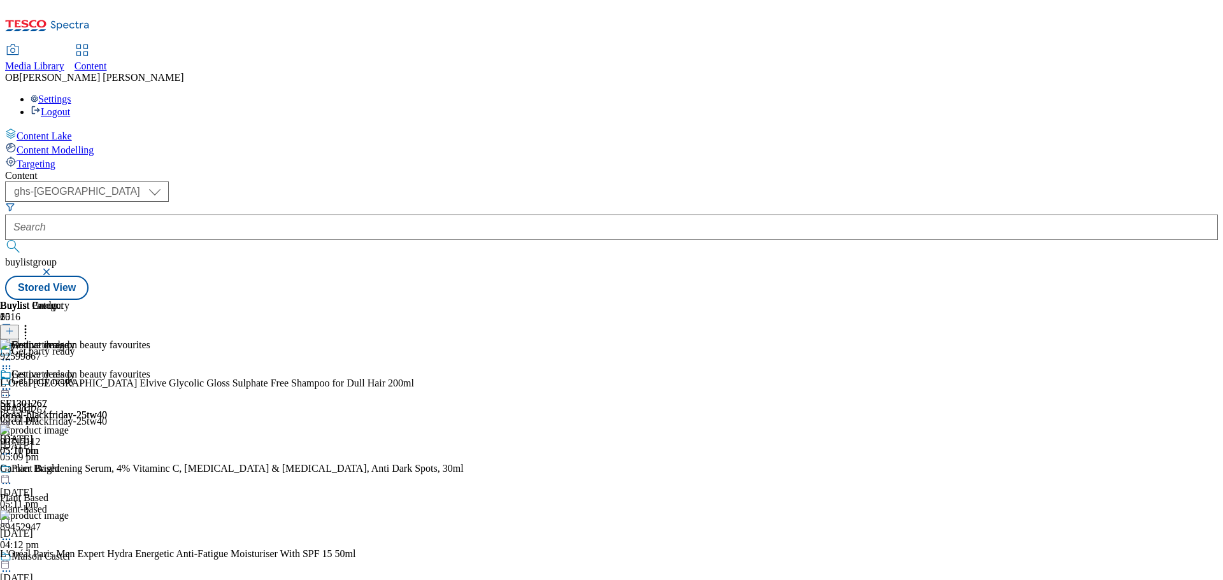
click at [32, 323] on icon at bounding box center [25, 329] width 13 height 13
click at [150, 440] on div "Festive deals on beauty favourites SF1301267 loreal-blackfriday-25tw40 13 Oct 2…" at bounding box center [75, 413] width 150 height 88
click at [13, 383] on icon at bounding box center [6, 389] width 13 height 13
click at [69, 470] on span "Preview" at bounding box center [54, 475] width 30 height 10
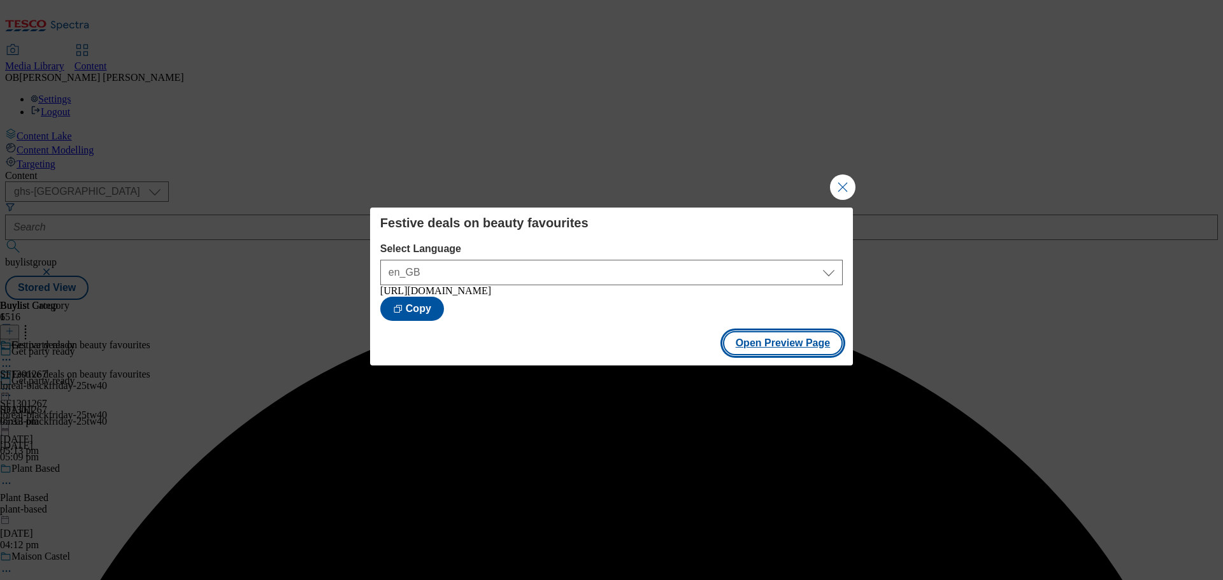
click at [793, 337] on button "Open Preview Page" at bounding box center [783, 343] width 120 height 24
click at [848, 175] on button "Close Modal" at bounding box center [842, 187] width 25 height 25
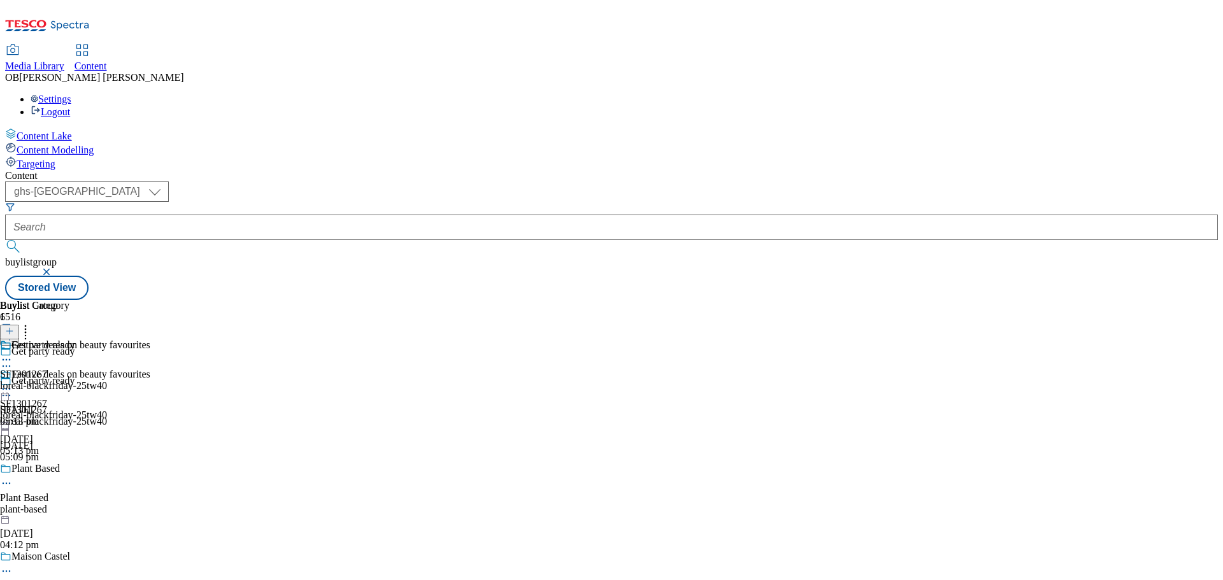
click at [13, 354] on icon at bounding box center [6, 360] width 13 height 13
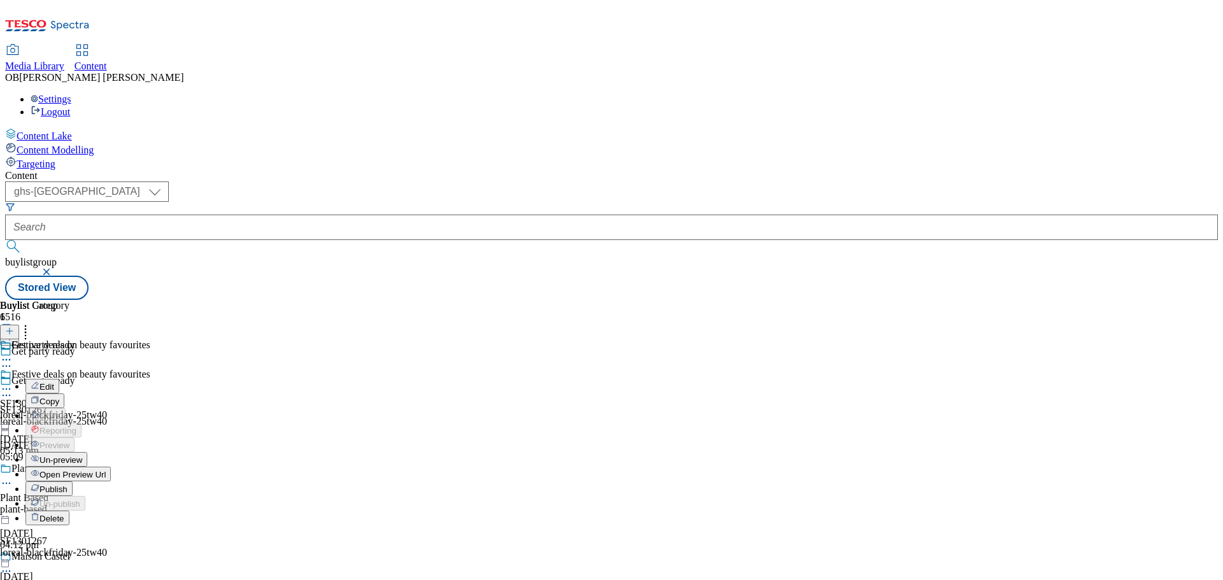
click at [106, 470] on span "Open Preview Url" at bounding box center [72, 475] width 66 height 10
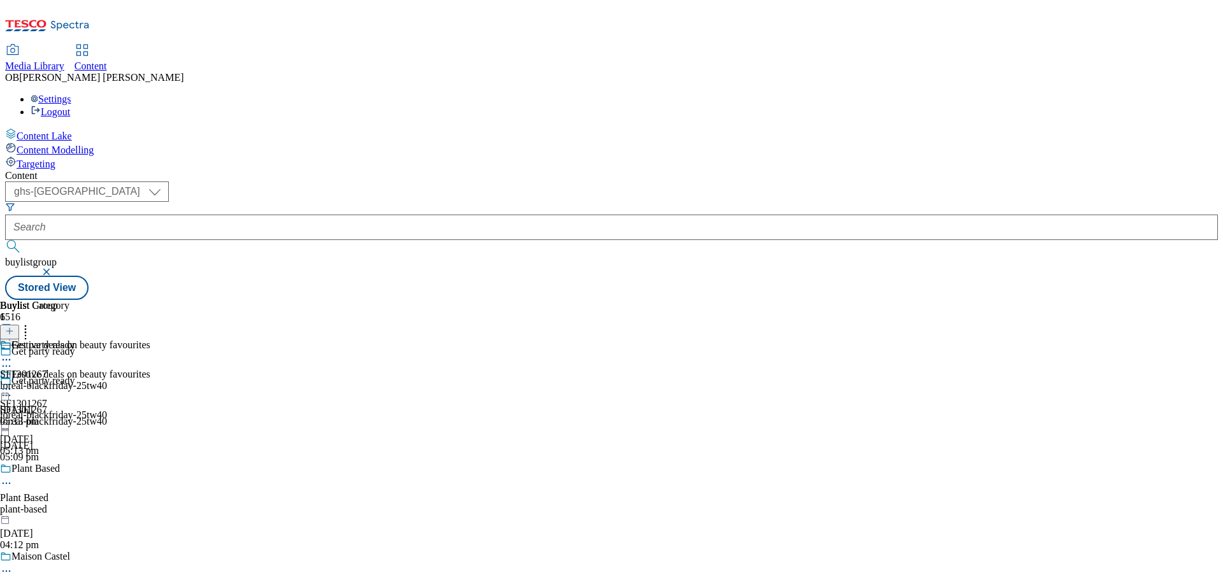
click at [150, 369] on div "Festive deals on beauty favourites SF1301267 loreal-blackfriday-25tw40 13 Oct 2…" at bounding box center [75, 413] width 150 height 88
click at [13, 383] on icon at bounding box center [6, 389] width 13 height 13
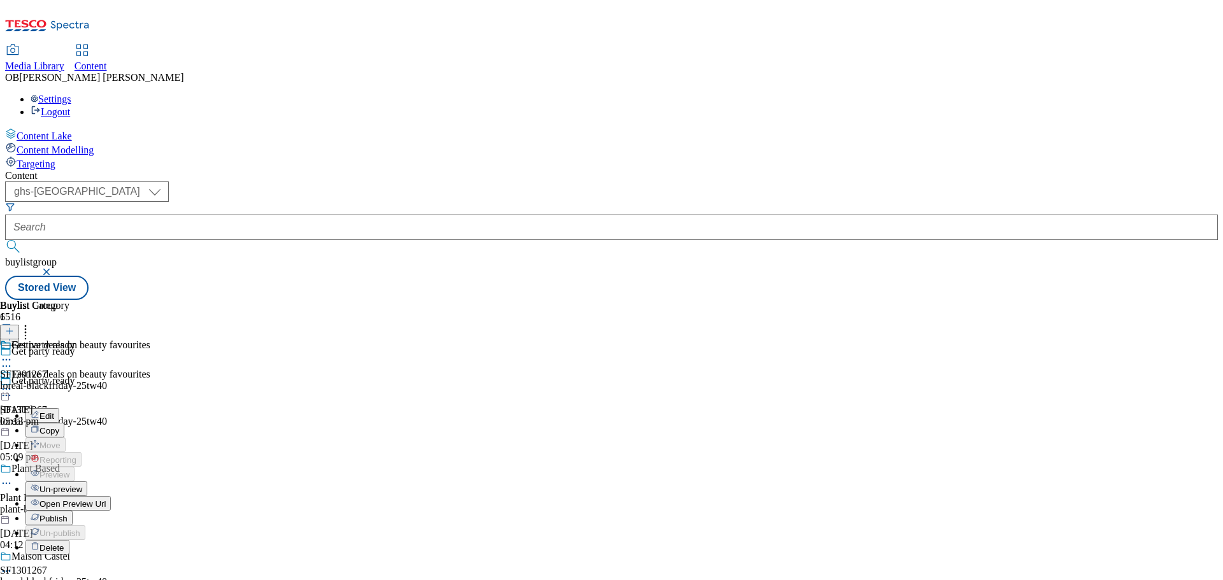
click at [150, 511] on li "Publish" at bounding box center [87, 518] width 125 height 15
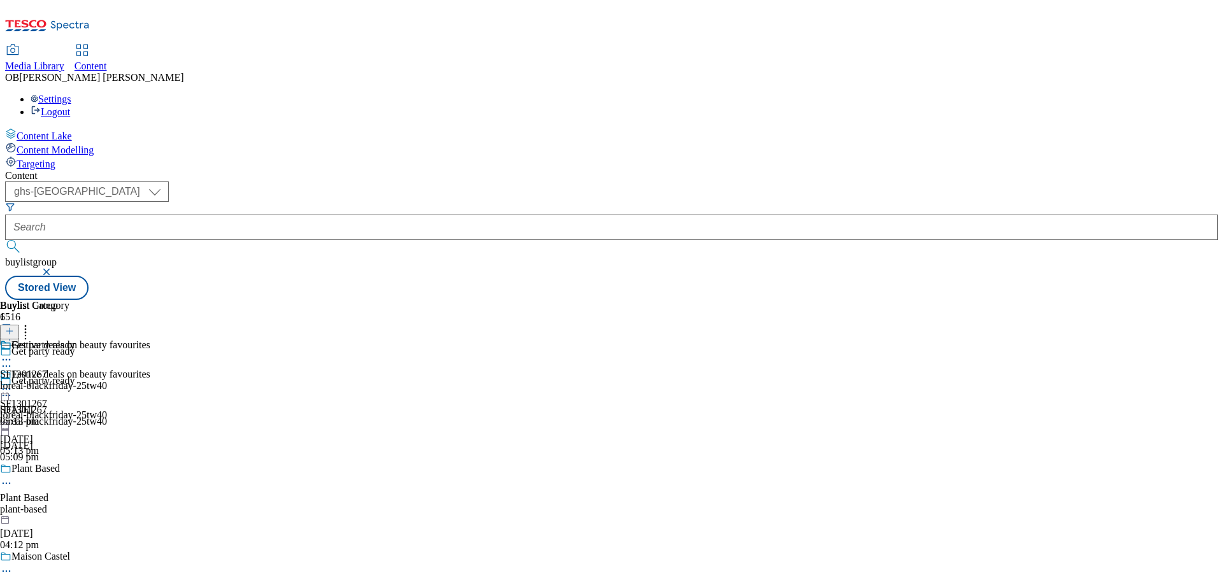
click at [13, 383] on icon at bounding box center [6, 389] width 13 height 13
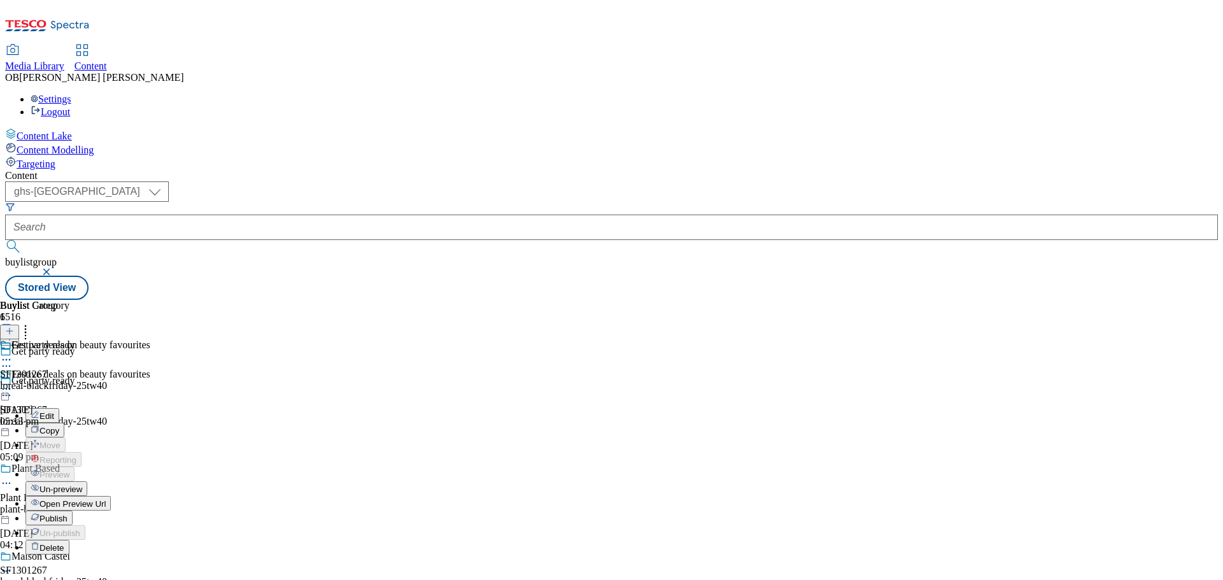
click at [68, 514] on span "Publish" at bounding box center [53, 519] width 28 height 10
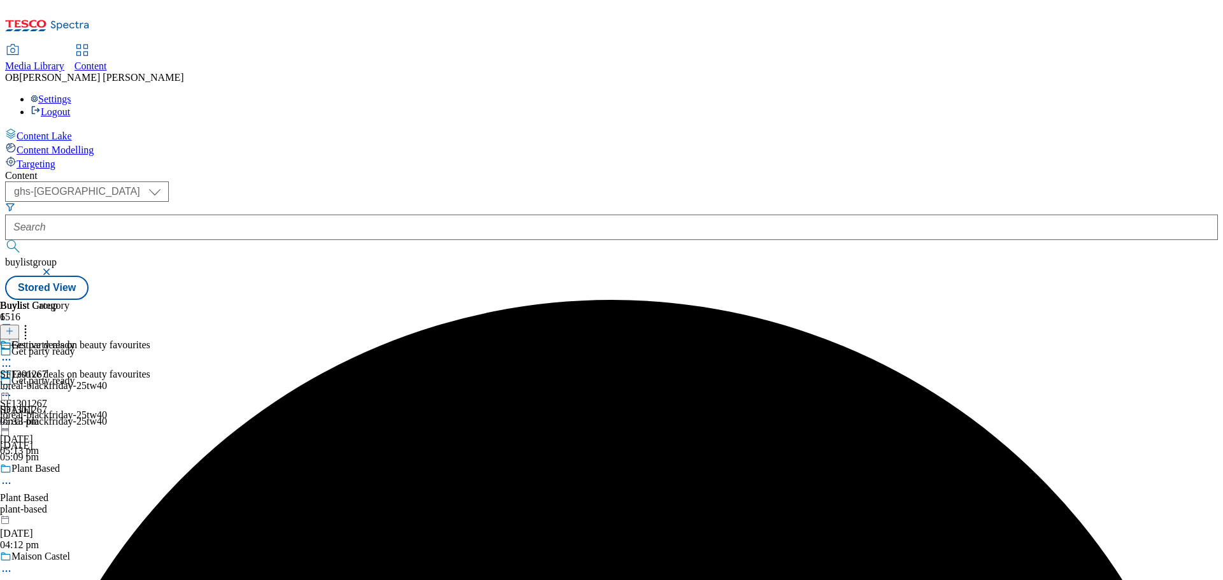
click at [13, 383] on icon at bounding box center [6, 389] width 13 height 13
